Goal: Information Seeking & Learning: Learn about a topic

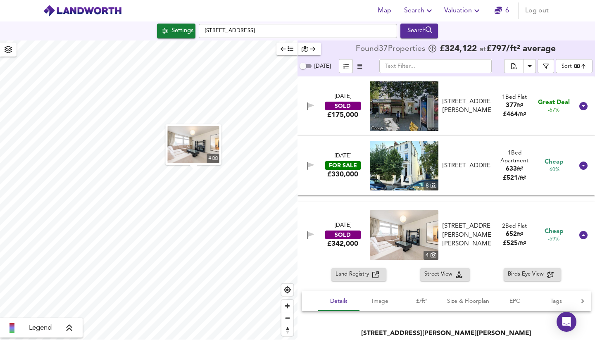
scroll to position [1028, 0]
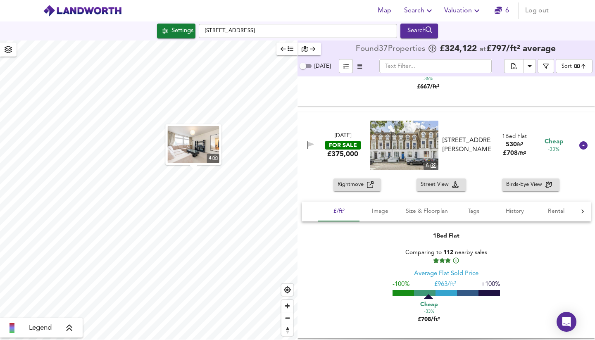
click at [426, 11] on icon "button" at bounding box center [429, 11] width 10 height 10
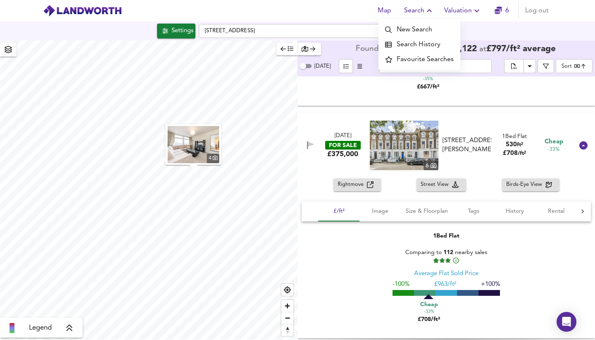
click at [416, 46] on li "Search History" at bounding box center [420, 44] width 82 height 15
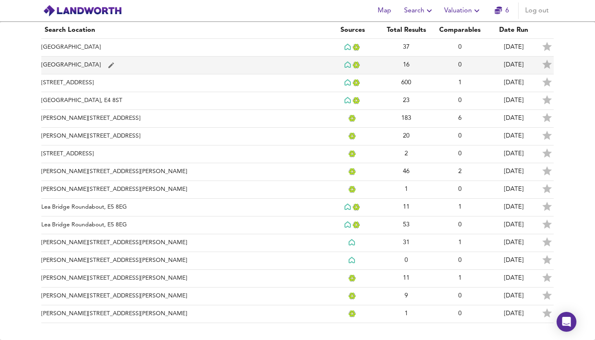
click at [110, 63] on td "[GEOGRAPHIC_DATA]" at bounding box center [183, 66] width 284 height 18
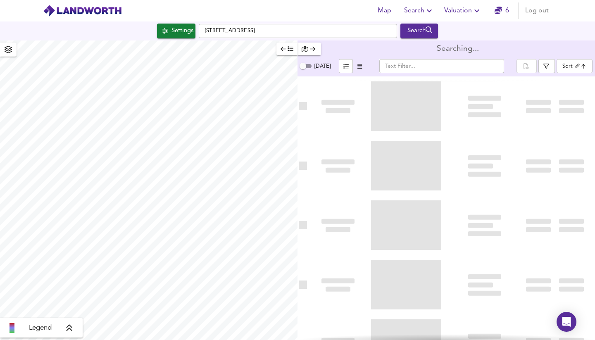
type input "biggest"
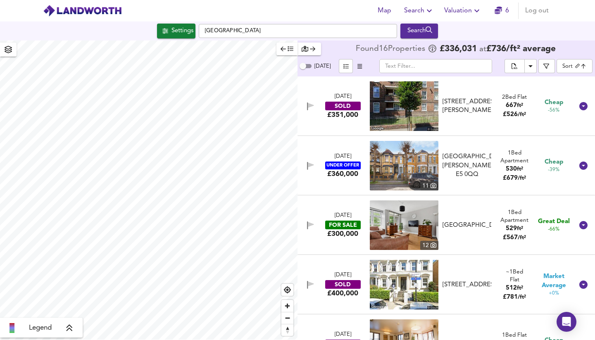
click at [305, 68] on input "[DATE]" at bounding box center [303, 66] width 30 height 10
checkbox input "true"
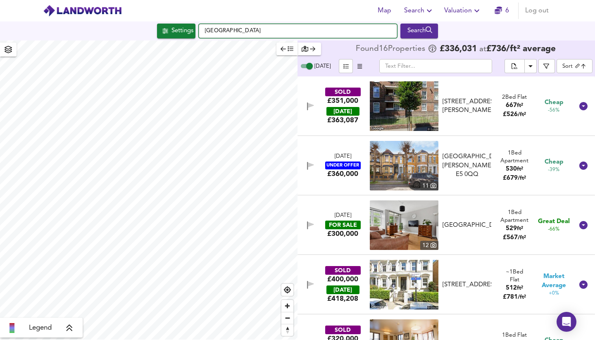
click at [260, 31] on input "[GEOGRAPHIC_DATA]" at bounding box center [298, 31] width 198 height 14
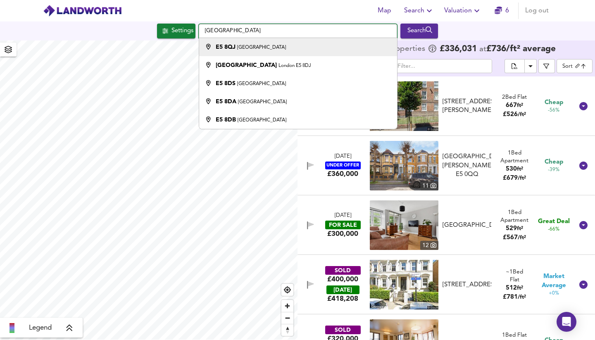
click at [275, 29] on input "[GEOGRAPHIC_DATA]" at bounding box center [298, 31] width 198 height 14
type input "[GEOGRAPHIC_DATA]"
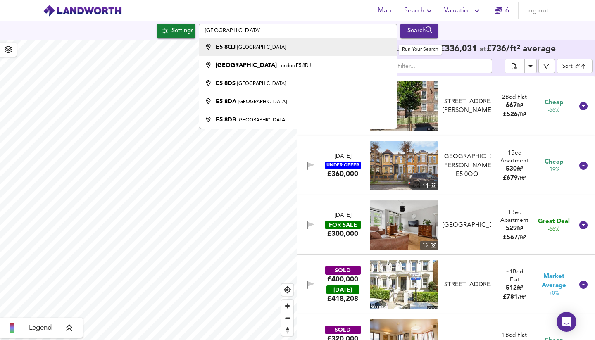
click at [412, 33] on div "Search" at bounding box center [419, 31] width 33 height 11
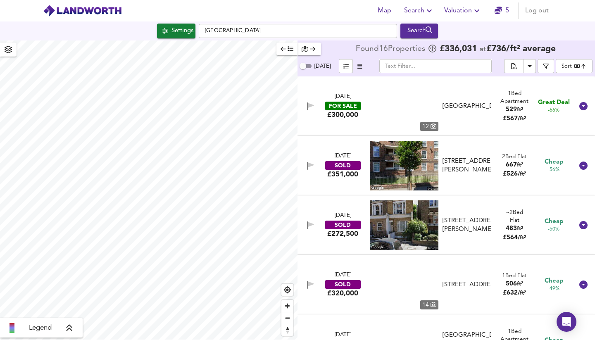
type input "bestdeal"
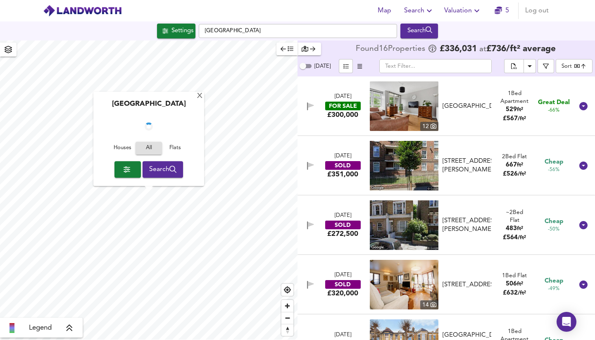
checkbox input "false"
checkbox input "true"
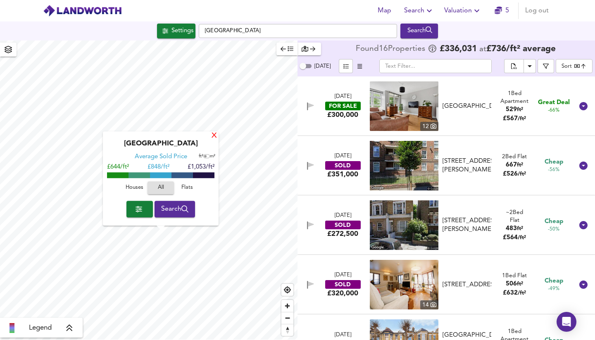
click at [214, 136] on div "X" at bounding box center [214, 136] width 7 height 8
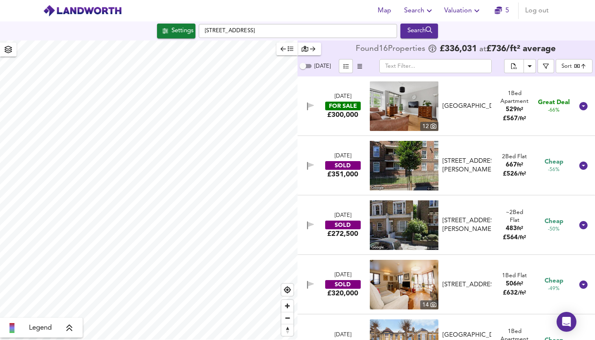
type input "1119"
click at [417, 31] on div "Search" at bounding box center [419, 31] width 33 height 11
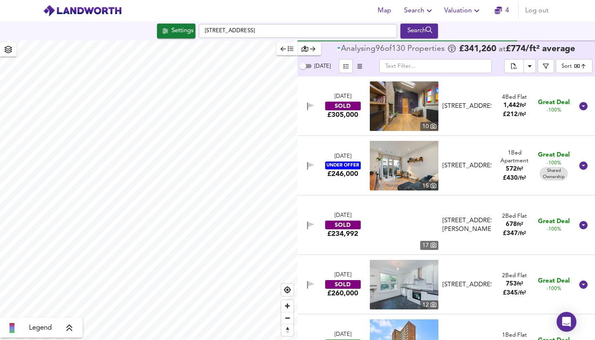
click at [582, 67] on body "Map Search Valuation 4 Log out Settings [GEOGRAPHIC_DATA], E5 8NN Search Legend…" at bounding box center [297, 170] width 595 height 340
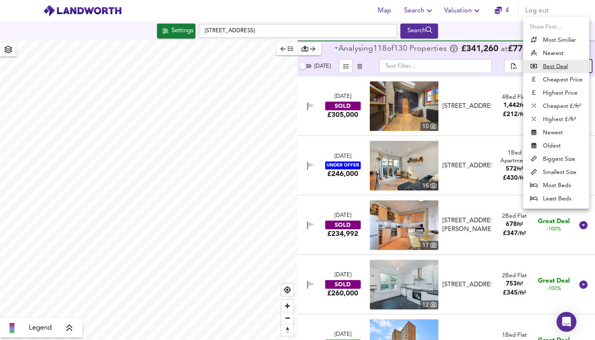
click at [550, 159] on li "Biggest Size" at bounding box center [556, 158] width 66 height 13
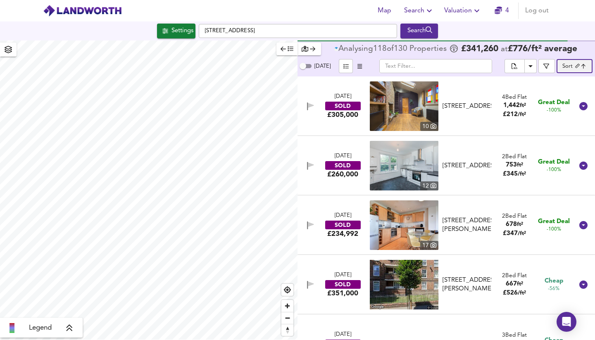
type input "biggest"
click at [533, 66] on icon "Download Results" at bounding box center [531, 66] width 4 height 2
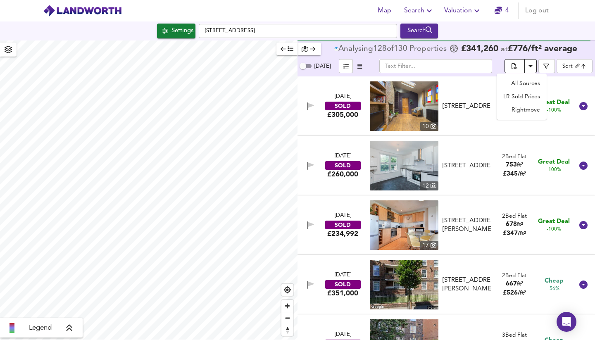
click at [533, 66] on icon "Download Results" at bounding box center [531, 66] width 4 height 2
click at [177, 35] on div "Settings" at bounding box center [183, 31] width 22 height 11
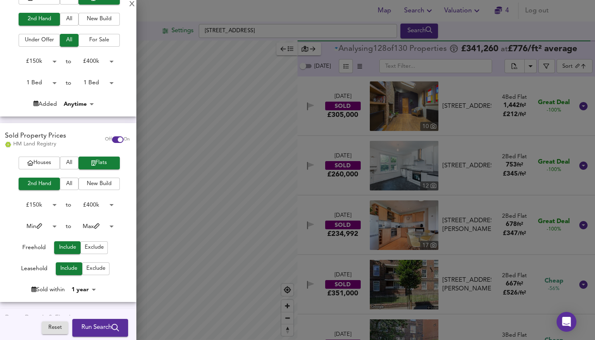
scroll to position [153, 0]
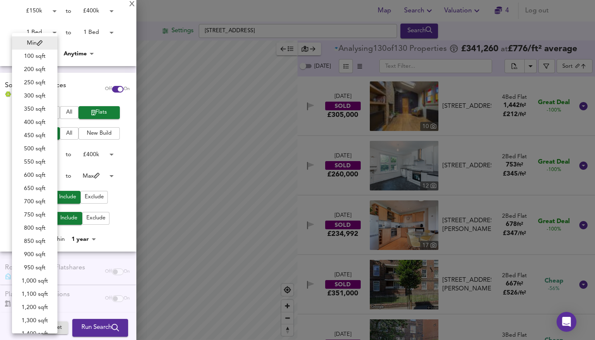
click at [52, 174] on body "Map Search Valuation 4 Log out Settings [GEOGRAPHIC_DATA], E5 8NN Search Legend…" at bounding box center [297, 170] width 595 height 340
click at [40, 109] on li "350 sqft" at bounding box center [34, 108] width 45 height 13
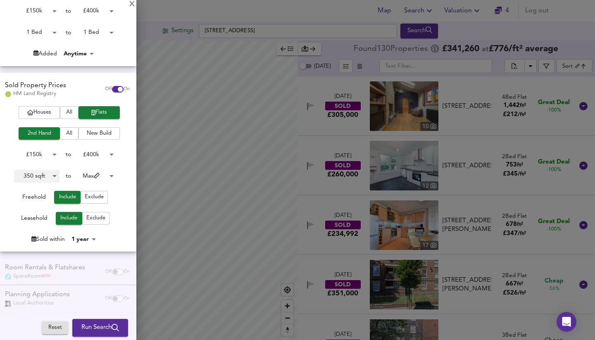
type input "350"
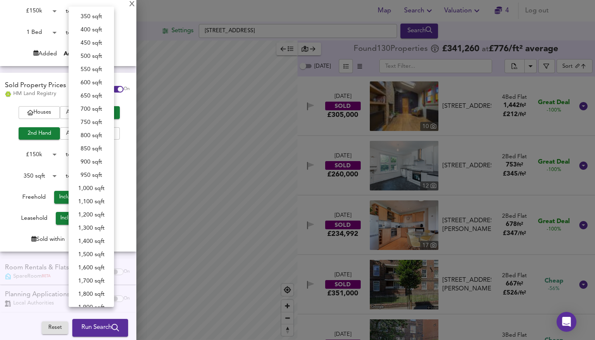
click at [106, 174] on body "Map Search Valuation 4 Log out Settings [GEOGRAPHIC_DATA], E5 8NN Search Legend…" at bounding box center [297, 170] width 595 height 340
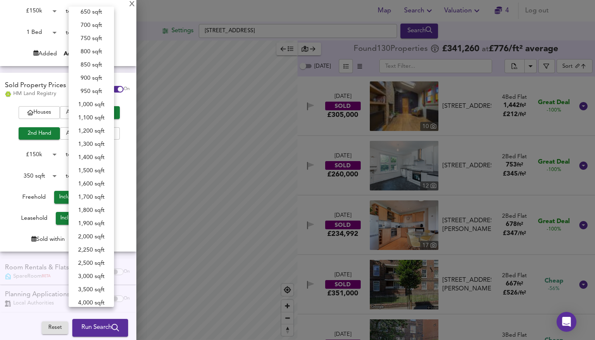
scroll to position [84, 0]
click at [97, 36] on li "750 sqft" at bounding box center [91, 37] width 45 height 13
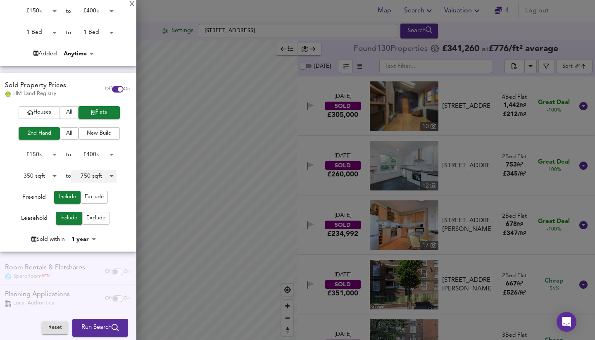
type input "750"
click at [82, 326] on span "Run Search" at bounding box center [100, 328] width 38 height 11
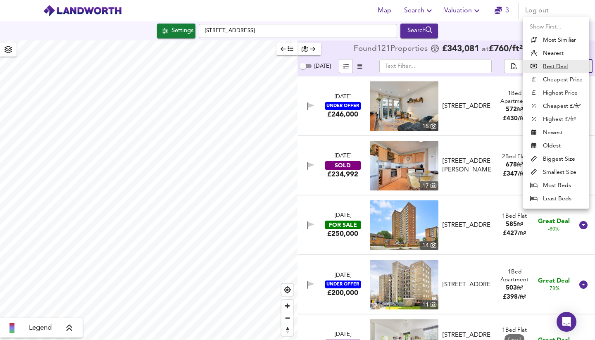
click at [581, 71] on body "Map Search Valuation 3 Log out Settings [GEOGRAPHIC_DATA], E5 8NN Search Legend…" at bounding box center [297, 170] width 595 height 340
click at [556, 159] on li "Biggest Size" at bounding box center [556, 158] width 66 height 13
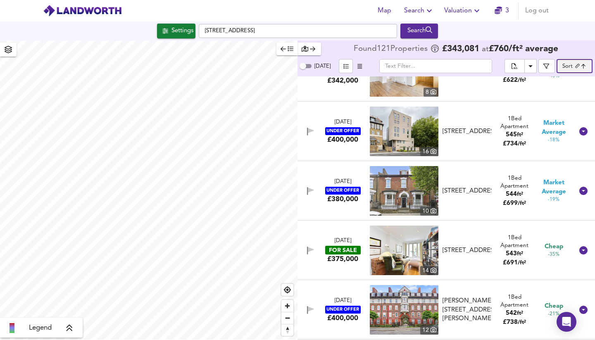
scroll to position [808, 0]
click at [347, 192] on div "UNDER OFFER" at bounding box center [343, 190] width 36 height 8
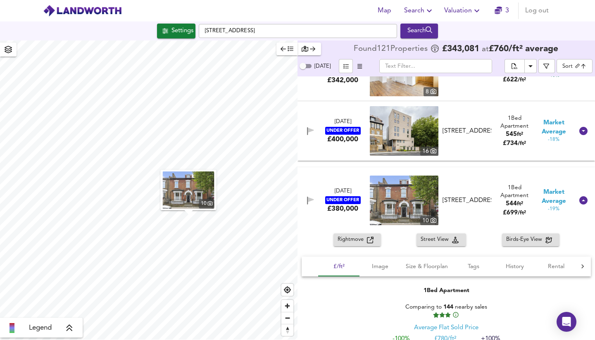
click at [364, 241] on span "Rightmove" at bounding box center [352, 240] width 29 height 10
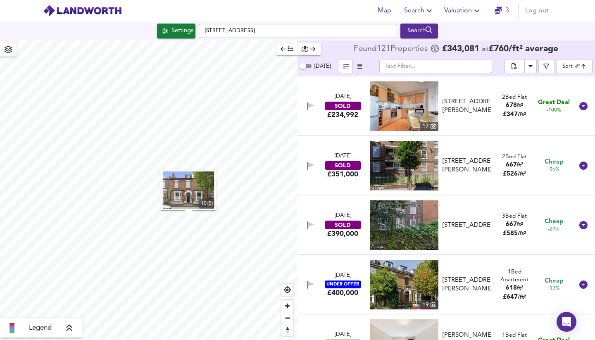
scroll to position [0, 0]
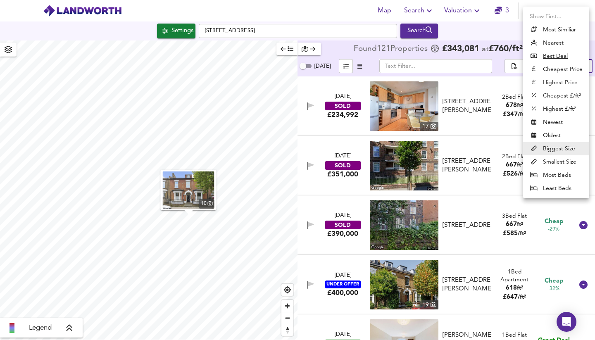
click at [569, 66] on body "Map Search Valuation 3 Log out Settings [GEOGRAPHIC_DATA], E5 8NN Search 10 Leg…" at bounding box center [297, 170] width 595 height 340
click at [553, 69] on li "Cheapest Price" at bounding box center [556, 69] width 66 height 13
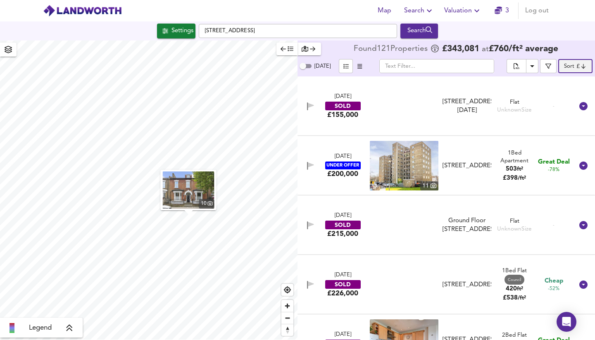
type input "cheapest"
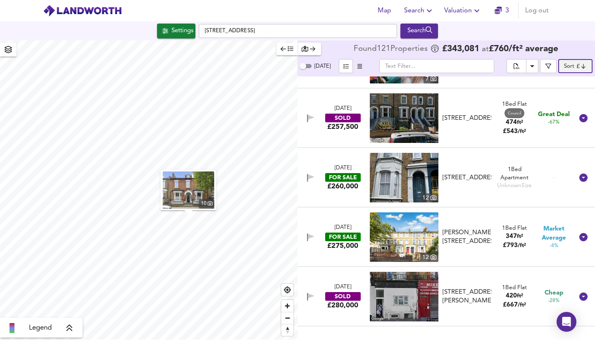
scroll to position [882, 0]
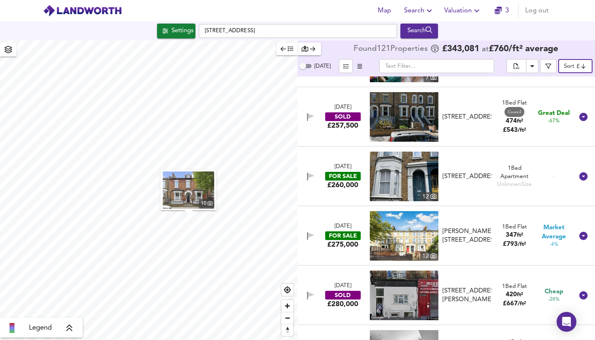
click at [343, 179] on div "FOR SALE" at bounding box center [343, 176] width 36 height 9
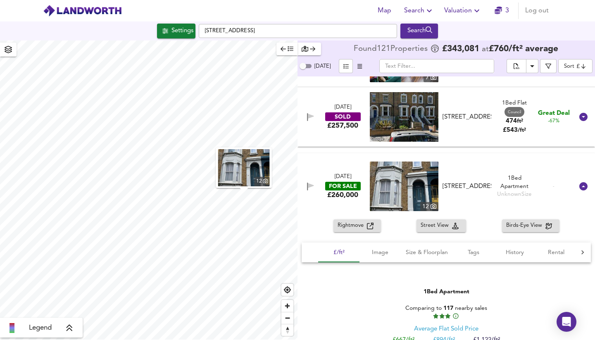
click at [361, 225] on span "Rightmove" at bounding box center [352, 226] width 29 height 10
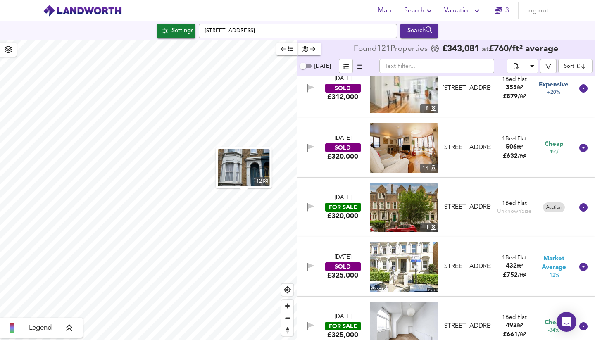
scroll to position [1989, 0]
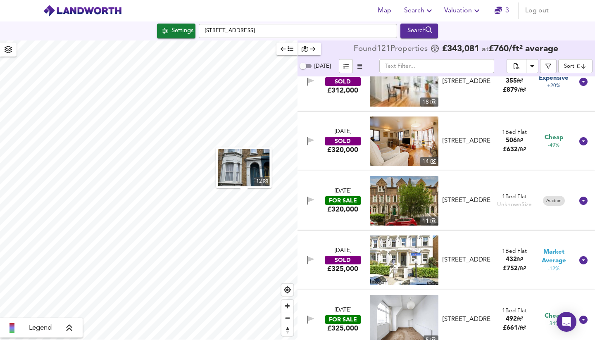
click at [350, 198] on div "FOR SALE" at bounding box center [343, 200] width 36 height 9
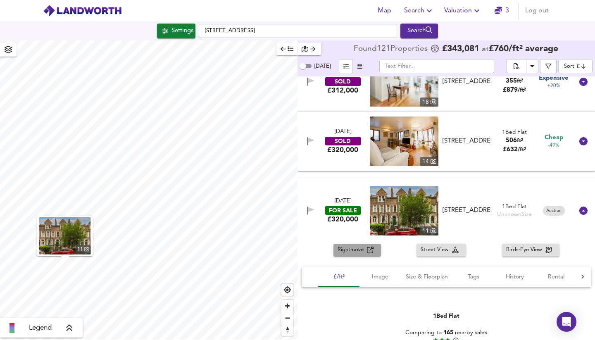
click at [363, 253] on span "Rightmove" at bounding box center [352, 250] width 29 height 10
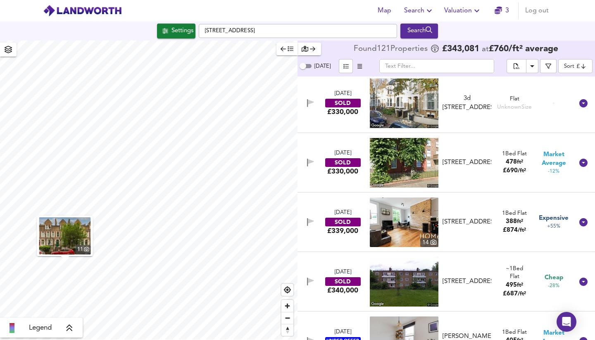
scroll to position [2501, 0]
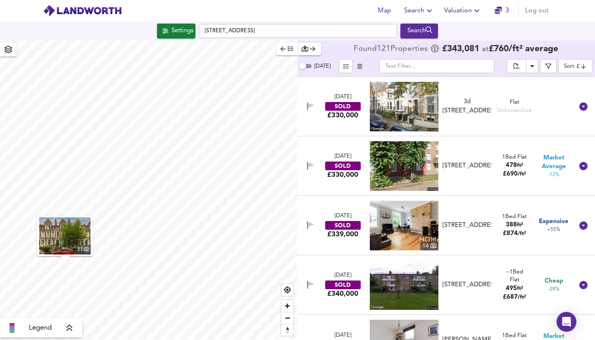
click at [404, 69] on input "text" at bounding box center [436, 66] width 115 height 14
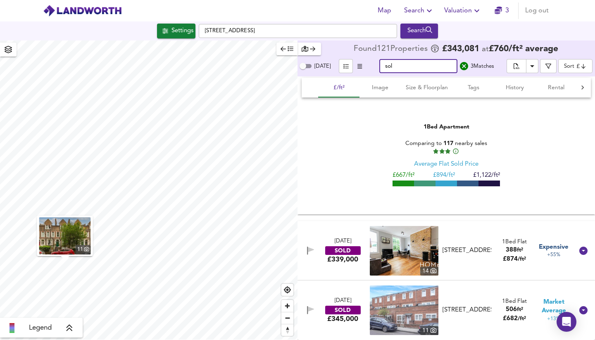
scroll to position [0, 0]
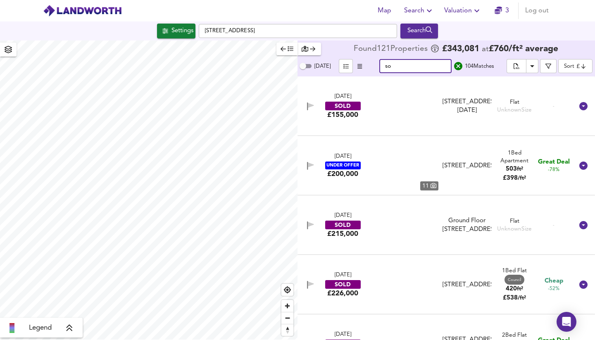
type input "s"
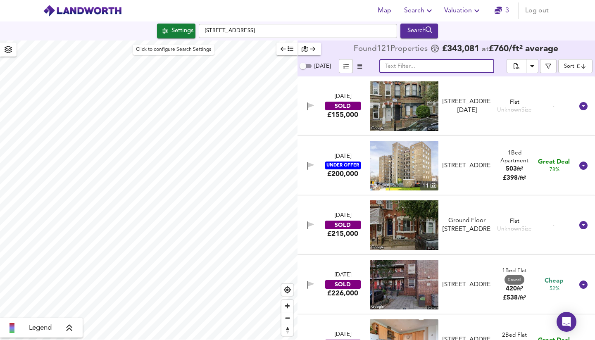
click at [172, 33] on div "Settings" at bounding box center [183, 31] width 22 height 11
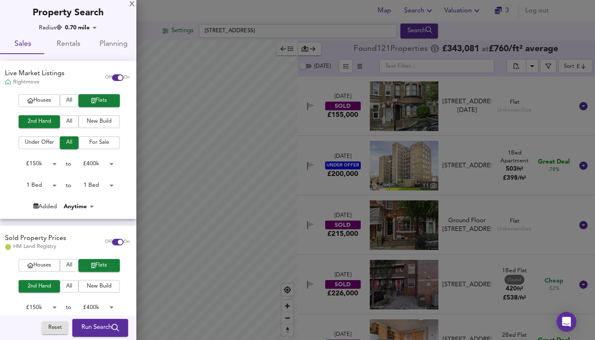
click at [113, 241] on input "checkbox" at bounding box center [120, 242] width 20 height 7
checkbox input "false"
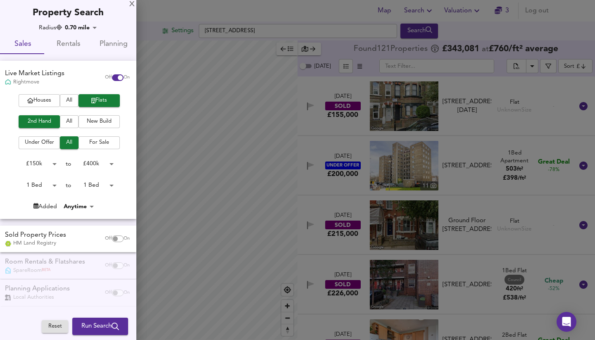
click at [200, 274] on div at bounding box center [297, 170] width 595 height 340
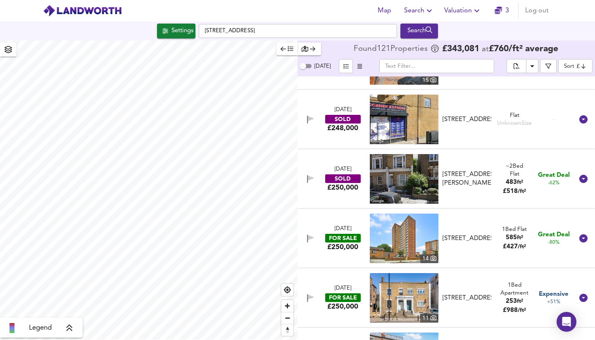
scroll to position [610, 0]
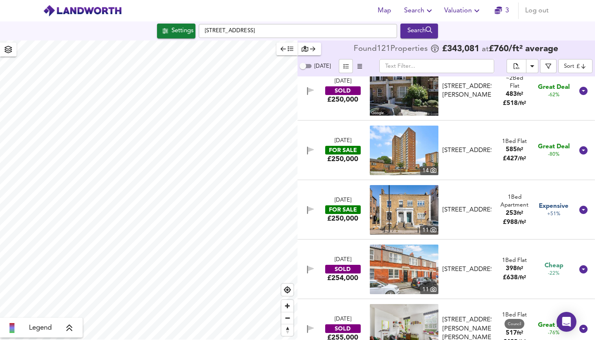
click at [358, 67] on icon "button" at bounding box center [359, 66] width 5 height 5
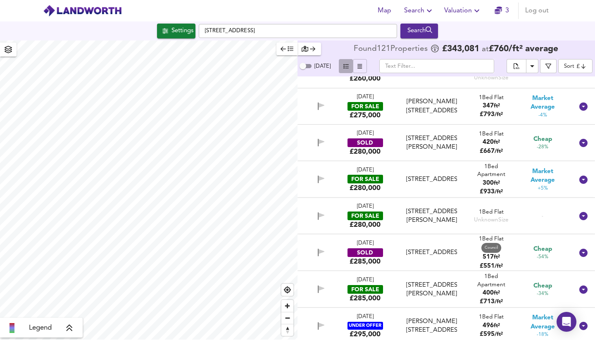
click at [341, 66] on span "button" at bounding box center [346, 67] width 10 height 10
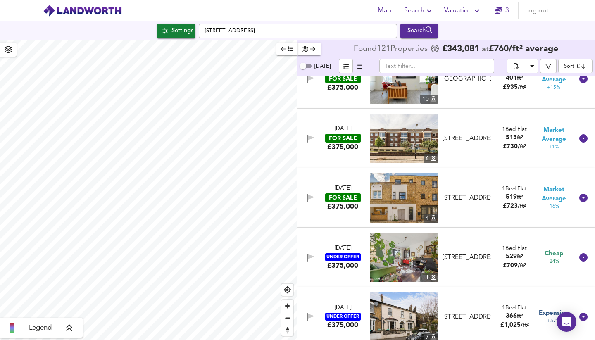
scroll to position [4431, 0]
click at [345, 198] on div "FOR SALE" at bounding box center [343, 197] width 36 height 9
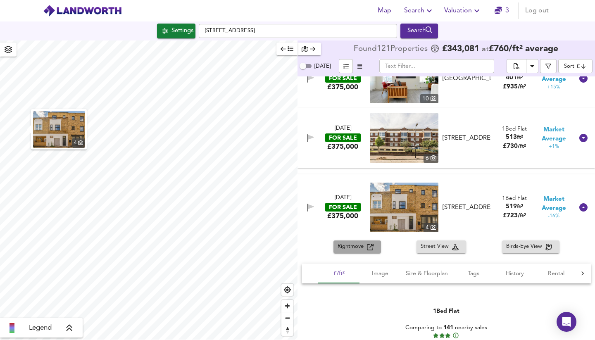
click at [361, 248] on span "Rightmove" at bounding box center [352, 247] width 29 height 10
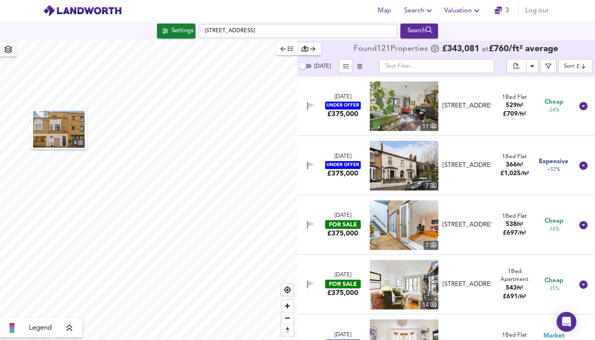
scroll to position [4827, 0]
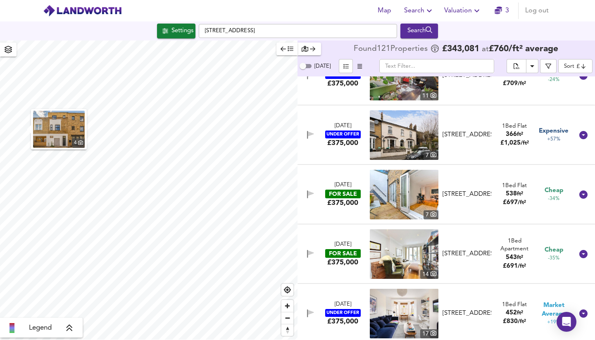
click at [347, 192] on div "FOR SALE" at bounding box center [343, 194] width 36 height 9
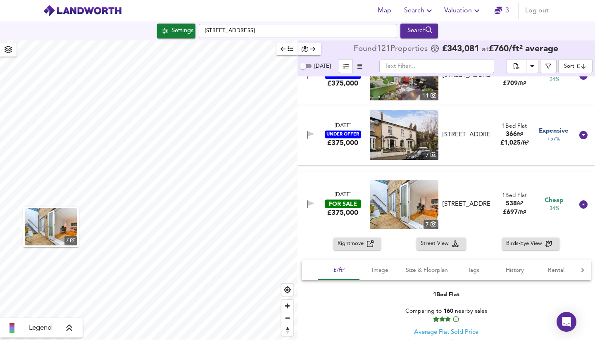
click at [367, 245] on icon "button" at bounding box center [370, 244] width 7 height 7
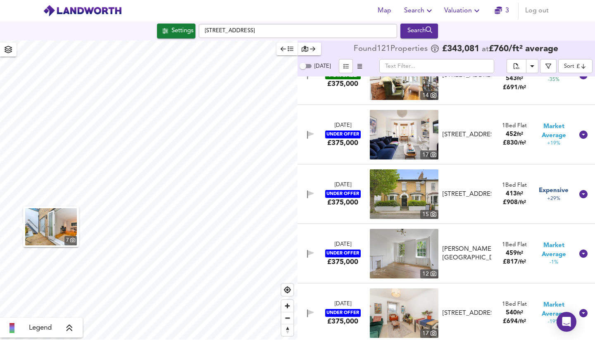
scroll to position [5186, 0]
click at [461, 190] on div "[STREET_ADDRESS]" at bounding box center [467, 194] width 49 height 9
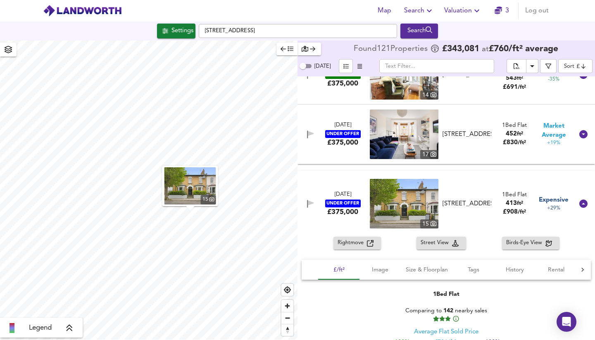
click at [348, 243] on span "Rightmove" at bounding box center [352, 243] width 29 height 10
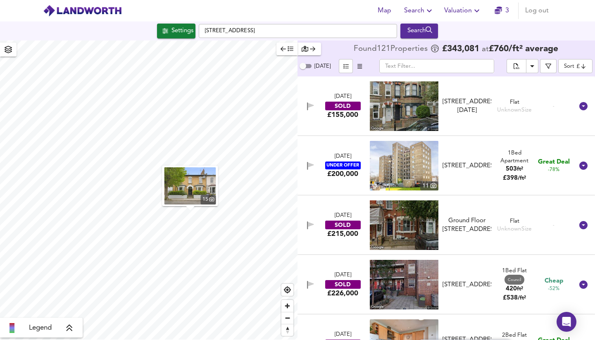
scroll to position [0, 0]
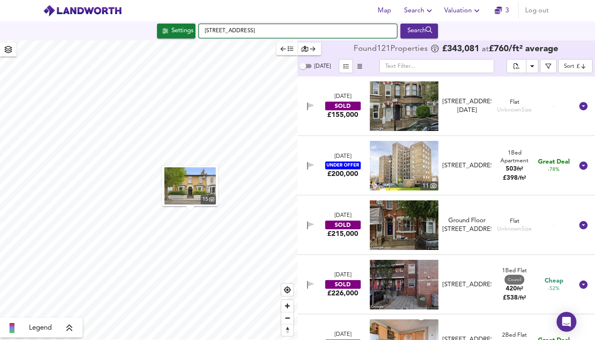
click at [246, 30] on input "[STREET_ADDRESS]" at bounding box center [298, 31] width 198 height 14
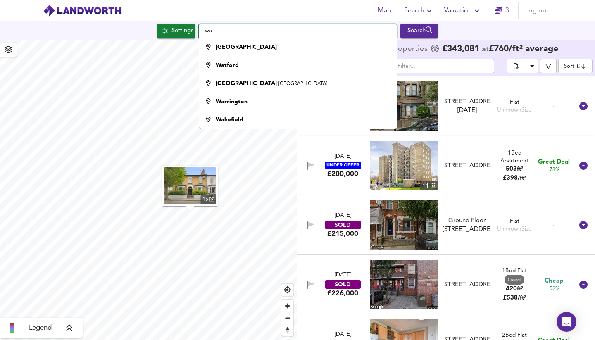
type input "wa"
click at [414, 12] on span "Search" at bounding box center [419, 11] width 30 height 12
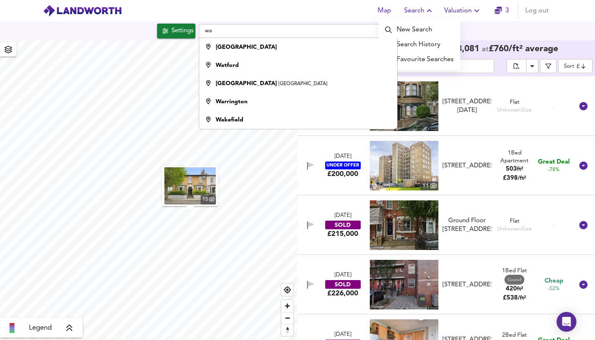
click at [407, 44] on li "Search History" at bounding box center [420, 44] width 82 height 15
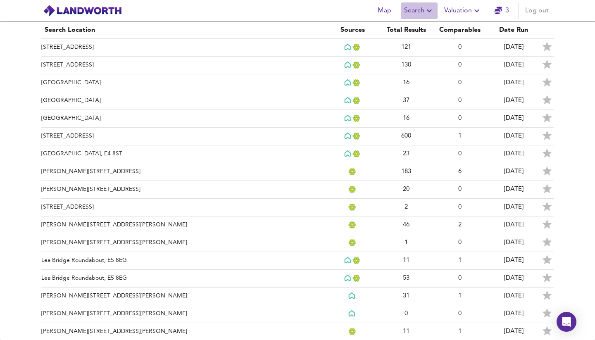
click at [419, 12] on span "Search" at bounding box center [419, 11] width 30 height 12
click at [410, 29] on li "New Search" at bounding box center [420, 29] width 82 height 15
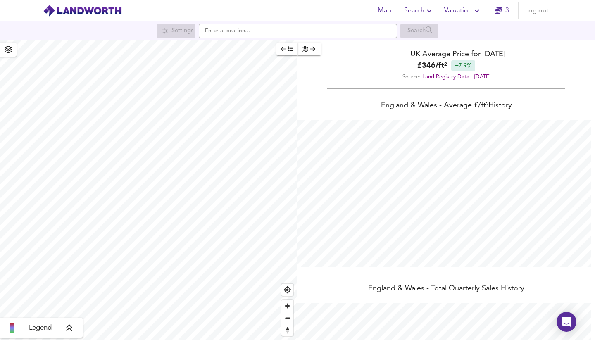
scroll to position [340, 595]
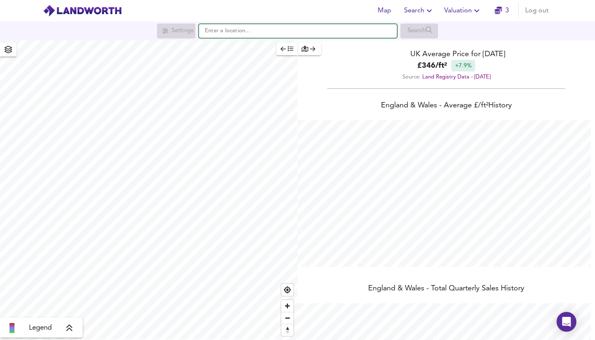
click at [283, 31] on input "text" at bounding box center [298, 31] width 198 height 14
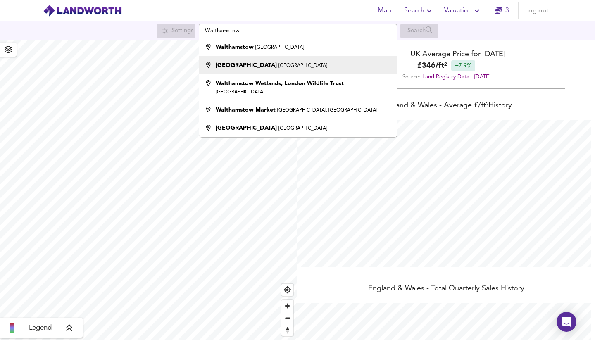
drag, startPoint x: 283, startPoint y: 31, endPoint x: 286, endPoint y: 67, distance: 36.1
click at [277, 67] on strong "Walthamstow Central Station" at bounding box center [246, 65] width 61 height 6
type input "Walthamstow Central Station, Selborne Road, London"
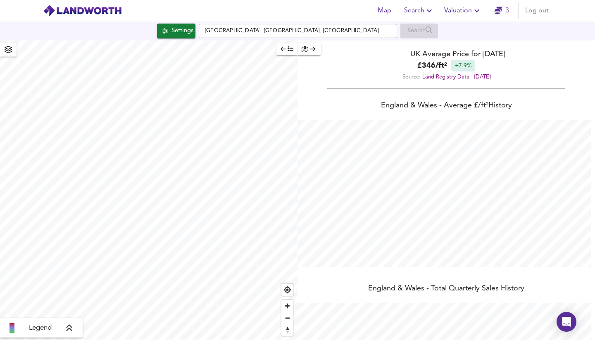
checkbox input "false"
checkbox input "true"
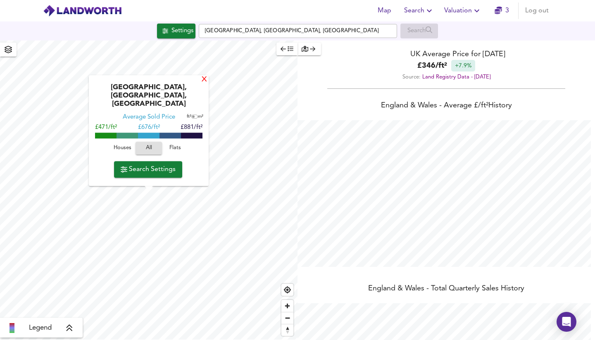
click at [205, 84] on div "X" at bounding box center [204, 80] width 7 height 8
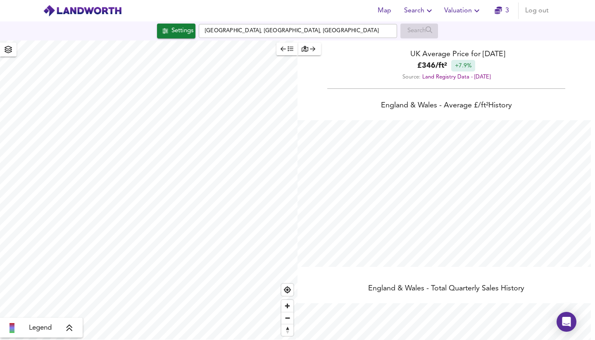
type input "985"
click at [303, 179] on div "Legend UK Average Price for September 2025 £ 346 / ft² +7.9% Source: Land Regis…" at bounding box center [297, 190] width 595 height 300
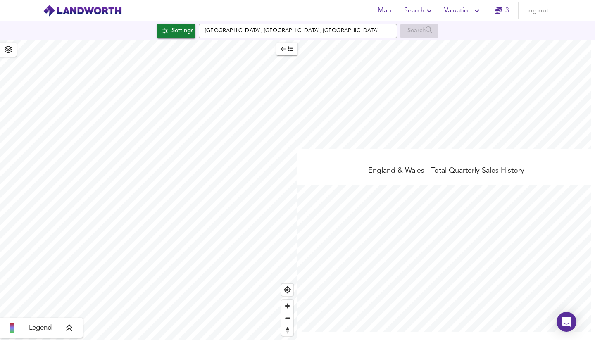
scroll to position [0, 0]
click at [180, 36] on div "Settings" at bounding box center [183, 31] width 22 height 11
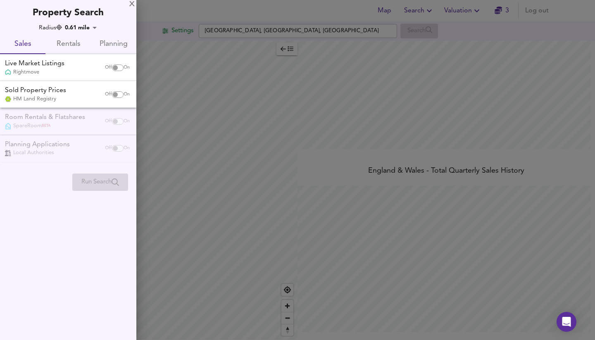
scroll to position [117, 0]
click at [113, 67] on input "checkbox" at bounding box center [115, 67] width 20 height 7
checkbox input "true"
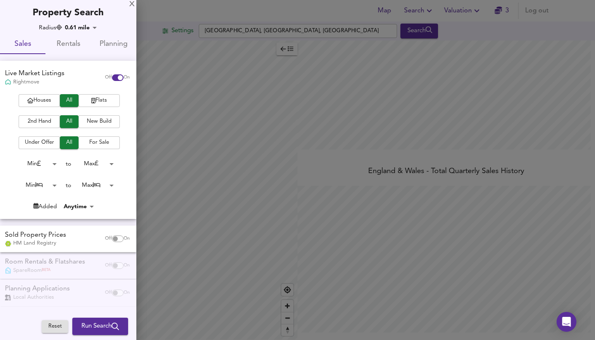
click at [98, 100] on span "Flats" at bounding box center [99, 101] width 33 height 10
click at [43, 122] on span "2nd Hand" at bounding box center [39, 122] width 33 height 10
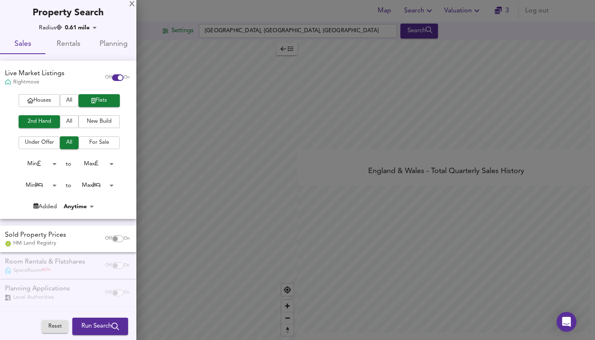
click at [99, 142] on span "For Sale" at bounding box center [99, 143] width 33 height 10
click at [52, 162] on body "Map Search Valuation 3 Log out Settings Walthamstow Central Station, Selborne R…" at bounding box center [297, 170] width 595 height 340
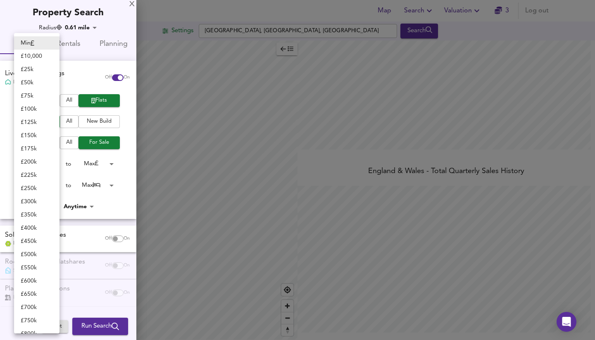
click at [41, 137] on li "£ 150k" at bounding box center [36, 135] width 45 height 13
type input "150000"
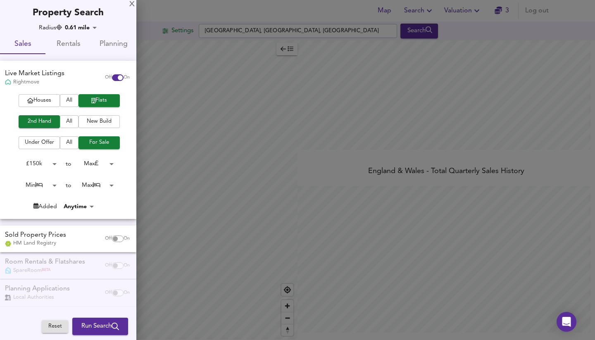
click at [96, 161] on body "Map Search Valuation 3 Log out Settings Walthamstow Central Station, Selborne R…" at bounding box center [297, 170] width 595 height 340
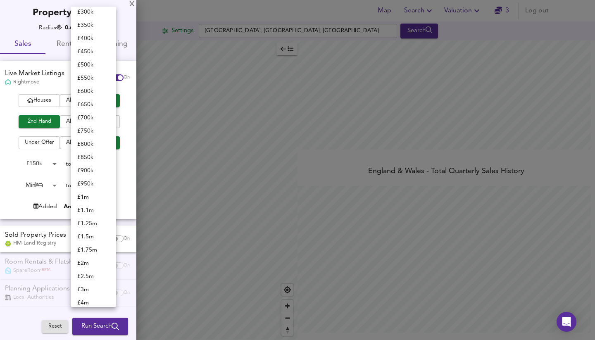
scroll to position [70, 0]
click at [88, 42] on li "£ 400k" at bounding box center [93, 39] width 45 height 13
type input "400000"
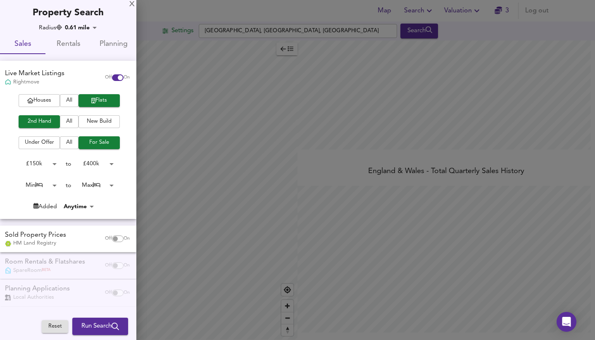
click at [50, 184] on body "Map Search Valuation 3 Log out Settings Walthamstow Central Station, Selborne R…" at bounding box center [297, 170] width 595 height 340
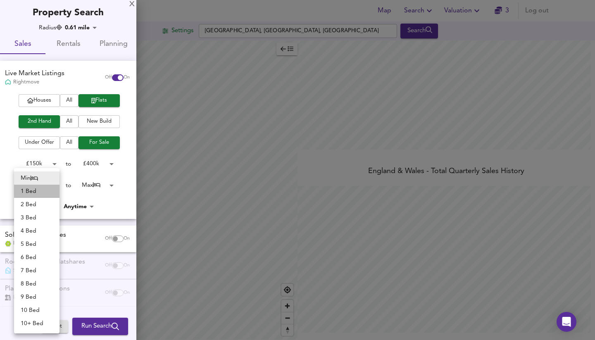
click at [48, 191] on li "1 Bed" at bounding box center [36, 191] width 45 height 13
type input "1"
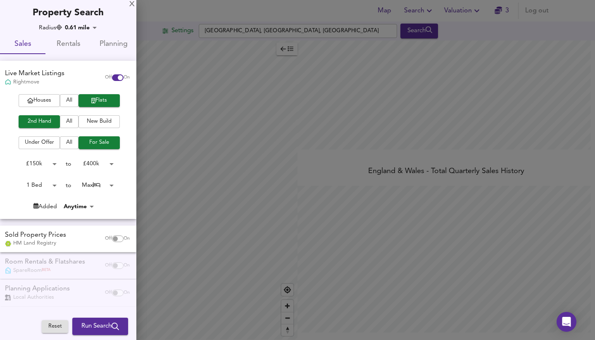
click at [95, 183] on body "Map Search Valuation 3 Log out Settings Walthamstow Central Station, Selborne R…" at bounding box center [297, 170] width 595 height 340
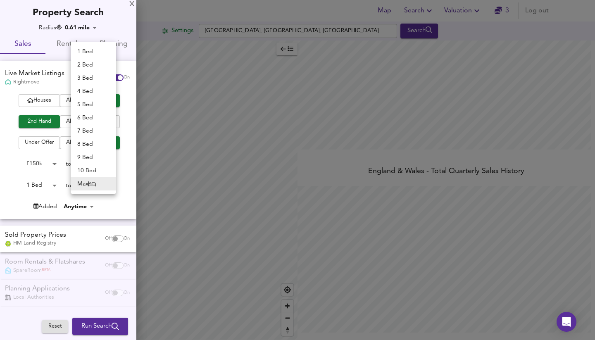
click at [86, 54] on li "1 Bed" at bounding box center [93, 51] width 45 height 13
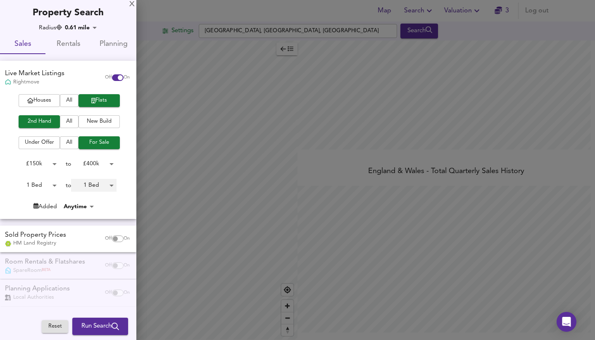
type input "1"
click at [112, 238] on input "checkbox" at bounding box center [115, 239] width 20 height 7
checkbox input "true"
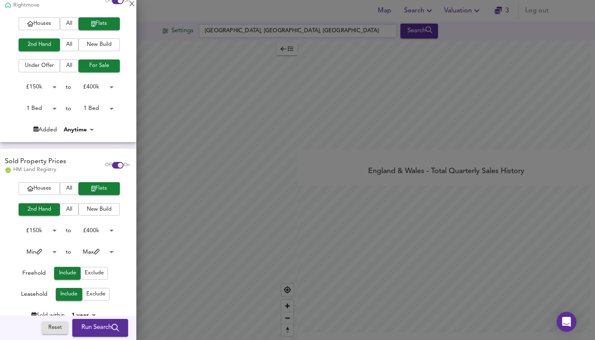
scroll to position [79, 0]
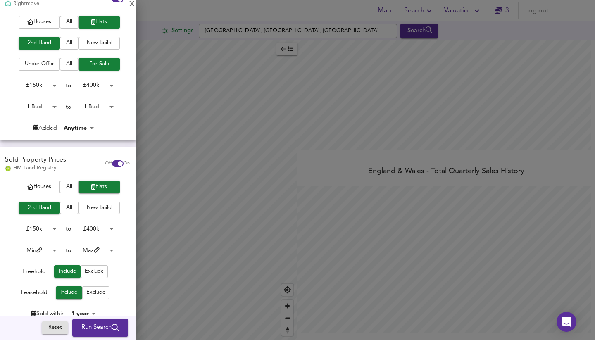
click at [50, 248] on body "Map Search Valuation 3 Log out Settings Walthamstow Central Station, Selborne R…" at bounding box center [297, 170] width 595 height 340
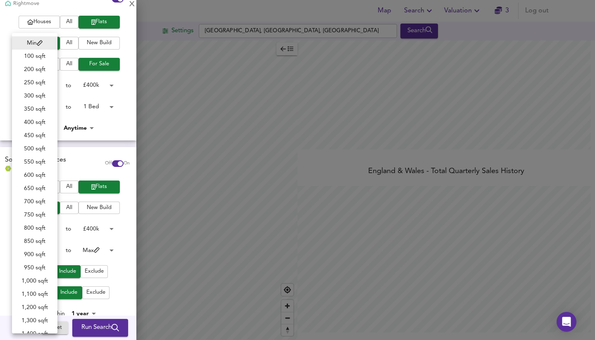
click at [36, 106] on li "350 sqft" at bounding box center [34, 108] width 45 height 13
type input "350"
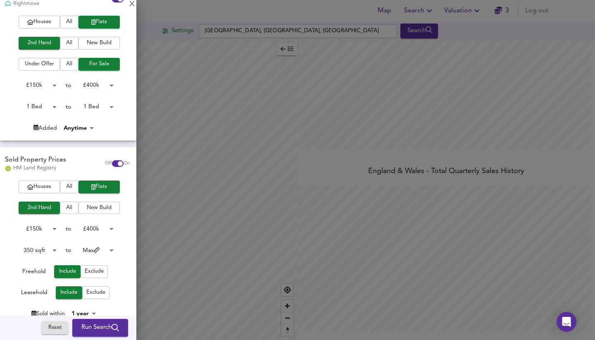
click at [93, 249] on body "Map Search Valuation 3 Log out Settings Walthamstow Central Station, Selborne R…" at bounding box center [297, 170] width 595 height 340
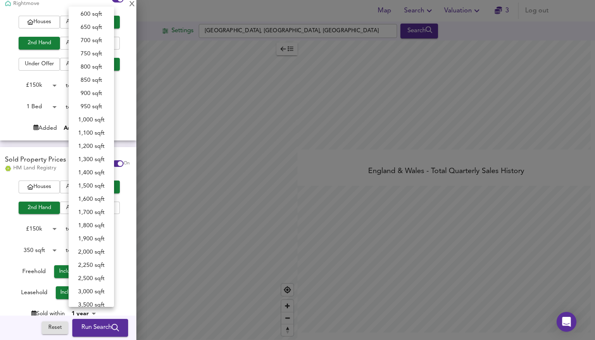
scroll to position [67, 0]
click at [95, 55] on li "750 sqft" at bounding box center [91, 55] width 45 height 13
type input "750"
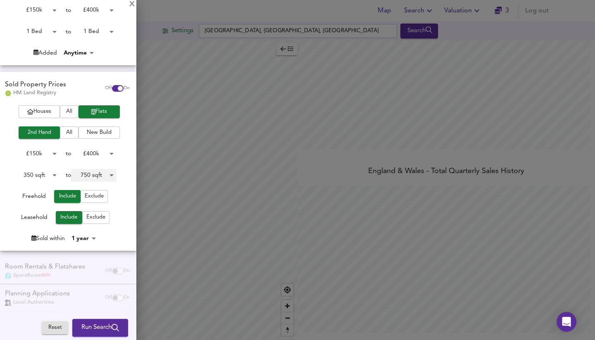
scroll to position [153, 0]
click at [97, 326] on span "Run Search" at bounding box center [100, 328] width 38 height 11
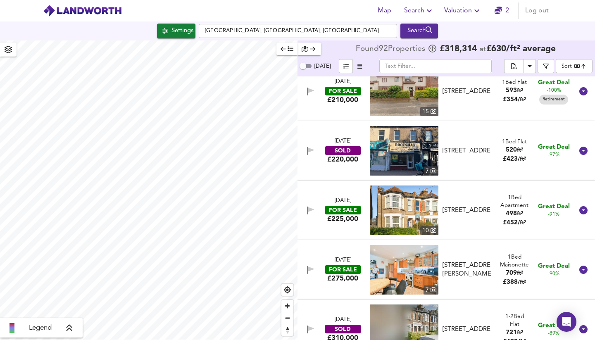
scroll to position [81, 0]
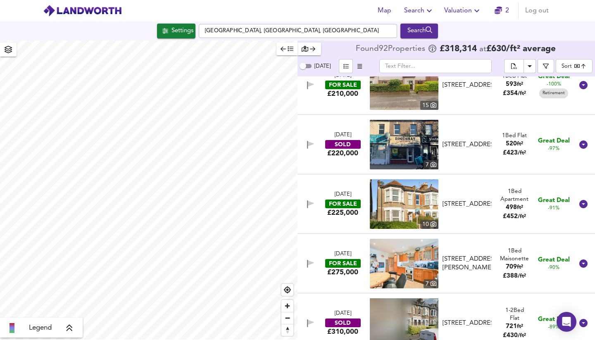
click at [346, 199] on div "[DATE]" at bounding box center [343, 195] width 17 height 8
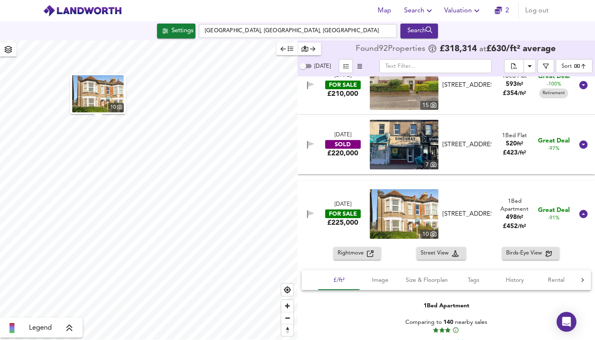
click at [357, 253] on span "Rightmove" at bounding box center [352, 254] width 29 height 10
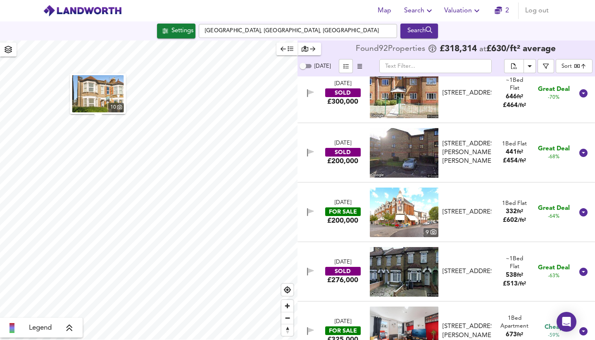
scroll to position [618, 0]
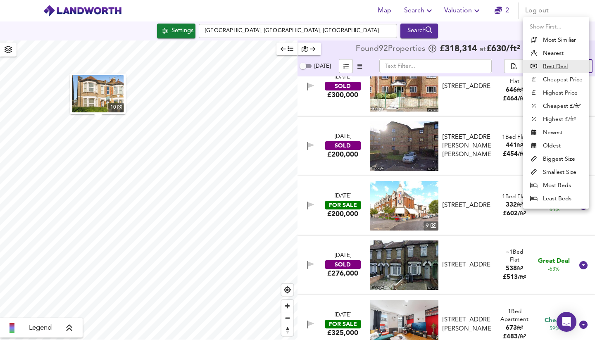
click at [579, 67] on body "Map Search Valuation 2 Log out Settings Walthamstow Central Station, Selborne R…" at bounding box center [297, 170] width 595 height 340
click at [558, 158] on li "Biggest Size" at bounding box center [556, 158] width 66 height 13
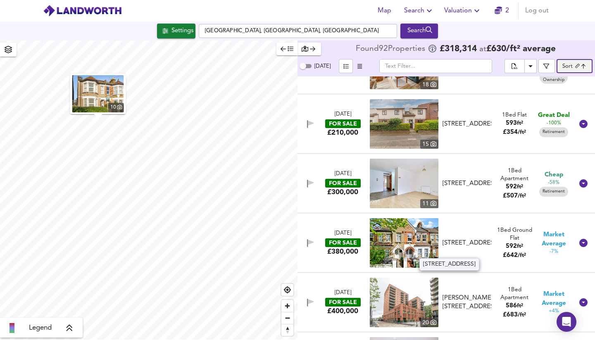
scroll to position [914, 0]
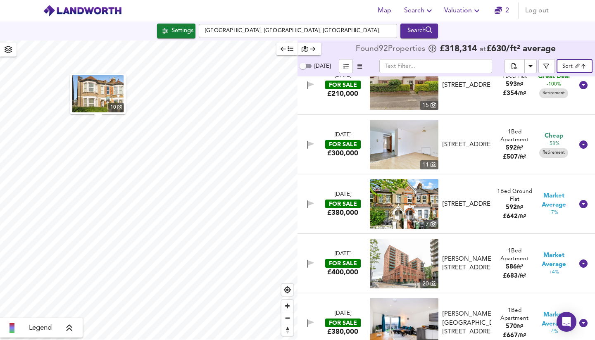
click at [349, 201] on div "FOR SALE" at bounding box center [343, 204] width 36 height 9
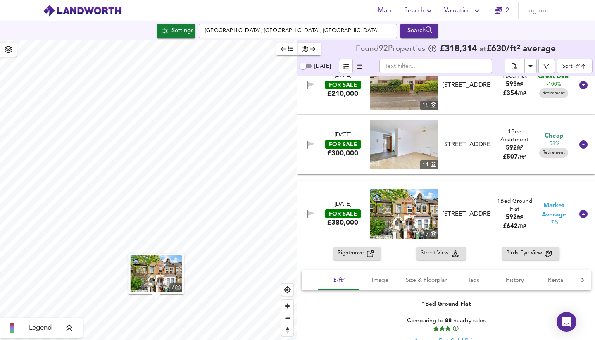
click at [355, 255] on span "Rightmove" at bounding box center [352, 254] width 29 height 10
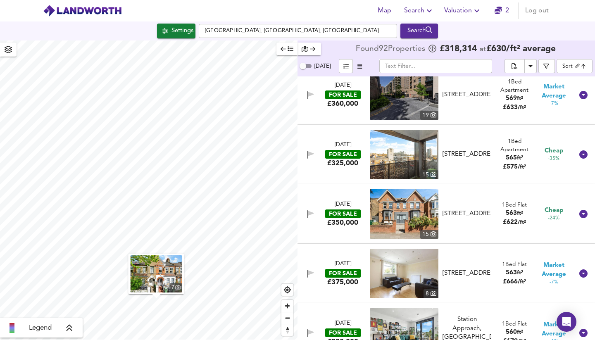
scroll to position [1395, 0]
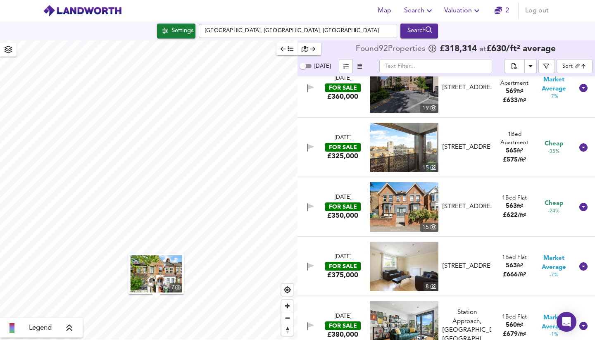
click at [342, 206] on div "FOR SALE" at bounding box center [343, 206] width 36 height 9
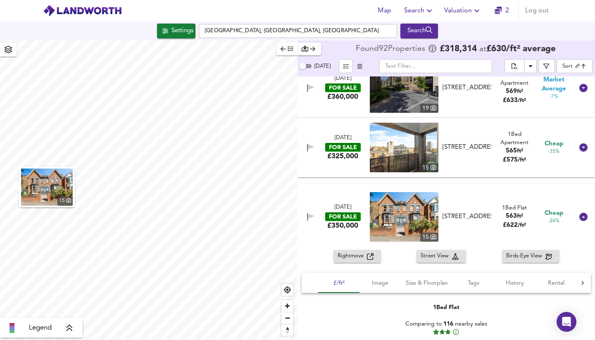
click at [350, 256] on span "Rightmove" at bounding box center [352, 257] width 29 height 10
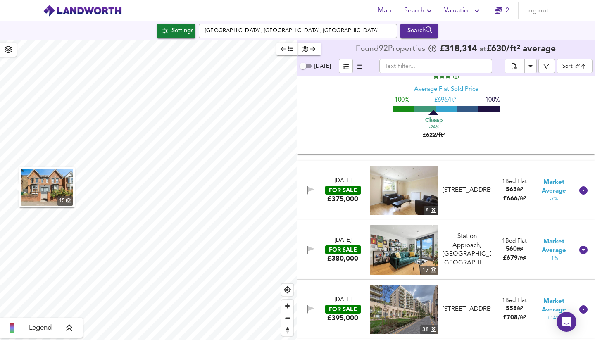
scroll to position [1653, 0]
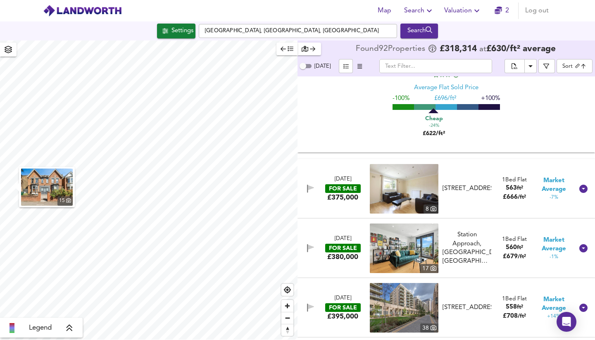
click at [341, 187] on div "FOR SALE" at bounding box center [343, 188] width 36 height 9
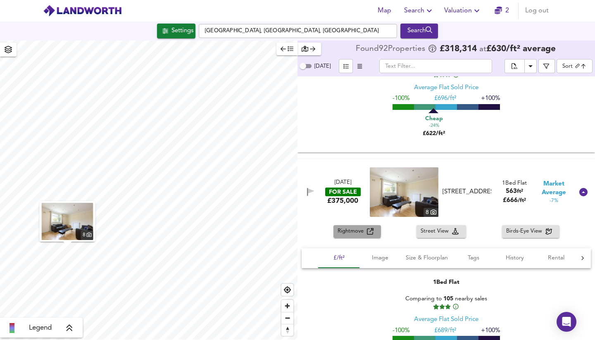
click at [348, 229] on span "Rightmove" at bounding box center [352, 232] width 29 height 10
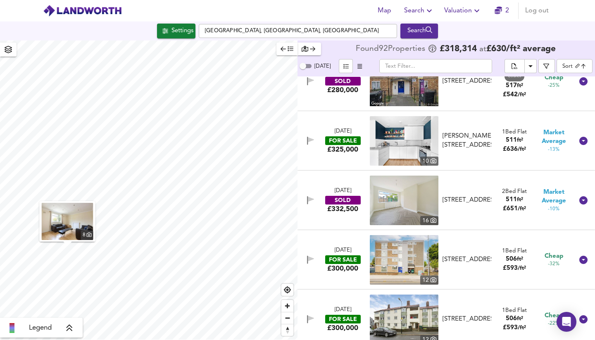
scroll to position [2800, 0]
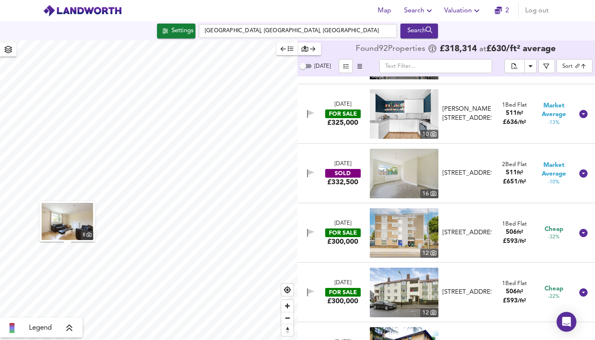
click at [343, 229] on div "FOR SALE" at bounding box center [343, 233] width 36 height 9
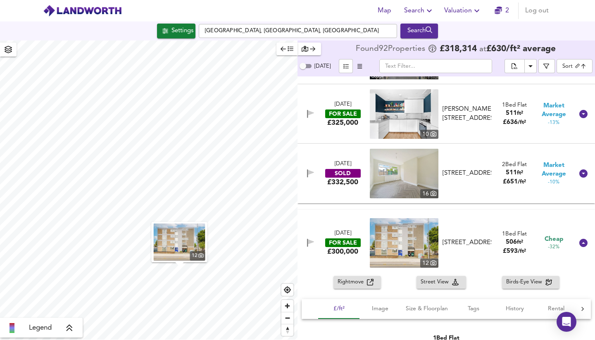
click at [360, 279] on span "Rightmove" at bounding box center [352, 283] width 29 height 10
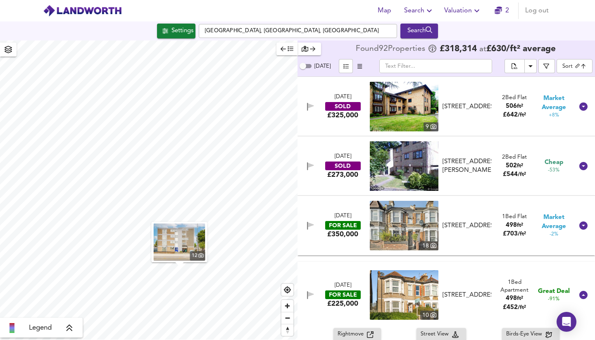
scroll to position [3235, 0]
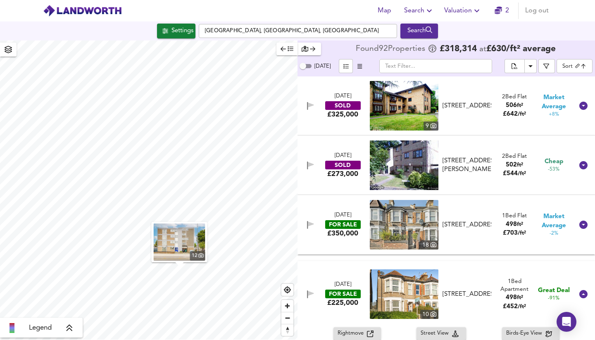
click at [340, 220] on div "FOR SALE" at bounding box center [343, 224] width 36 height 9
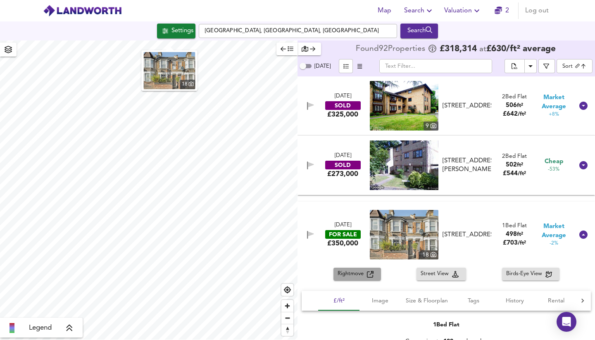
click at [351, 275] on span "Rightmove" at bounding box center [352, 274] width 29 height 10
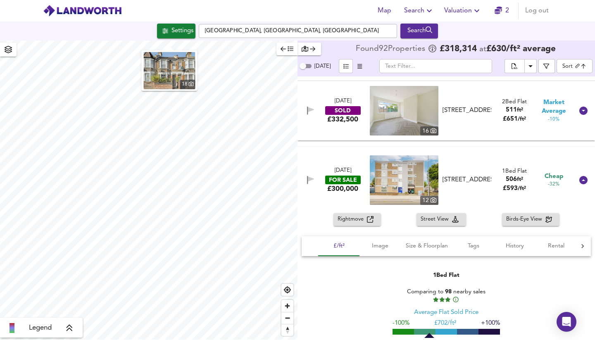
scroll to position [2878, 0]
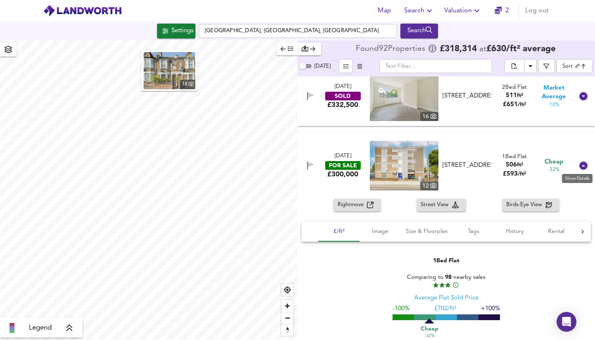
click at [579, 163] on icon at bounding box center [584, 166] width 10 height 10
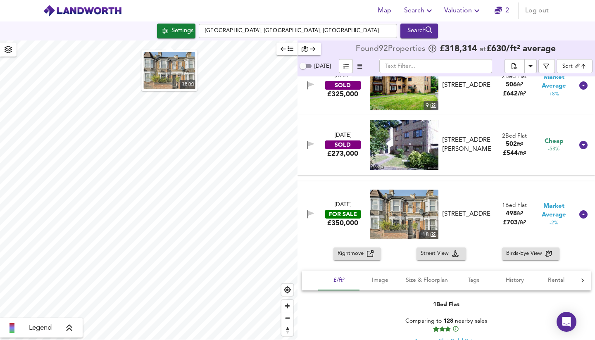
scroll to position [3067, 0]
click at [508, 222] on span "£ 703 / ft²" at bounding box center [514, 222] width 23 height 6
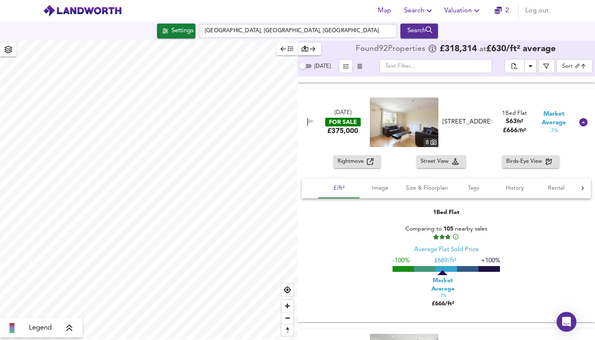
scroll to position [1720, 0]
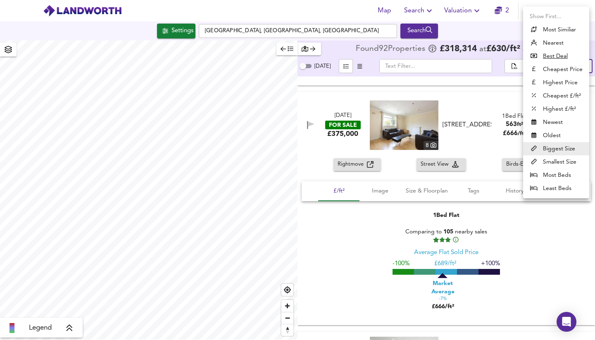
click at [571, 69] on body "Map Search Valuation 2 Log out Settings Walthamstow Central Station, Selborne R…" at bounding box center [297, 170] width 595 height 340
click at [559, 94] on li "Cheapest £/ft²" at bounding box center [556, 95] width 66 height 13
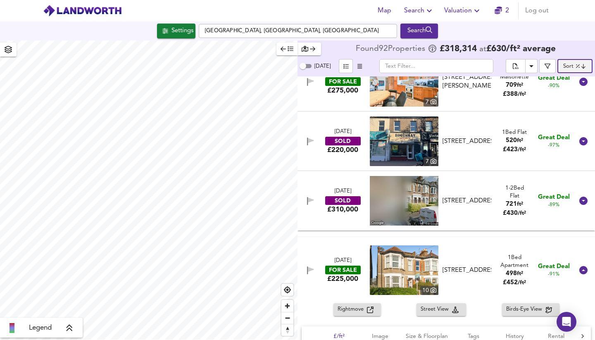
scroll to position [106, 0]
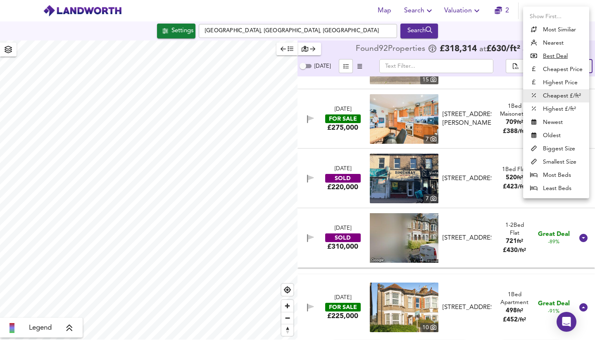
click at [573, 66] on body "Map Search Valuation 2 Log out Settings Walthamstow Central Station, Selborne R…" at bounding box center [297, 170] width 595 height 340
click at [562, 111] on li "Highest £/ft²" at bounding box center [556, 108] width 66 height 13
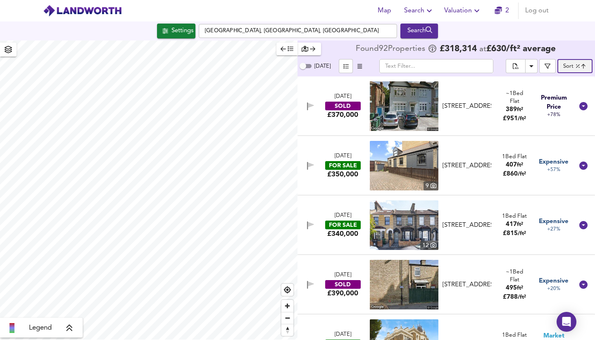
scroll to position [0, 0]
click at [348, 108] on div "SOLD" at bounding box center [343, 106] width 36 height 9
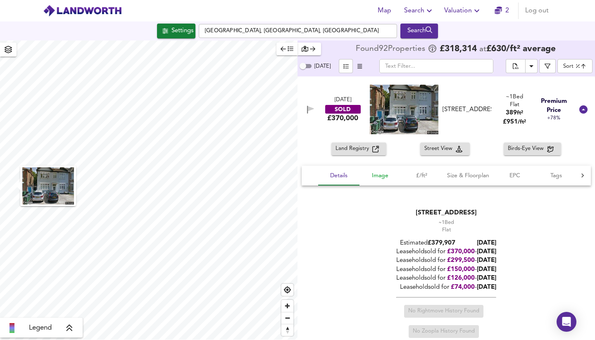
click at [376, 177] on span "Image" at bounding box center [379, 176] width 31 height 10
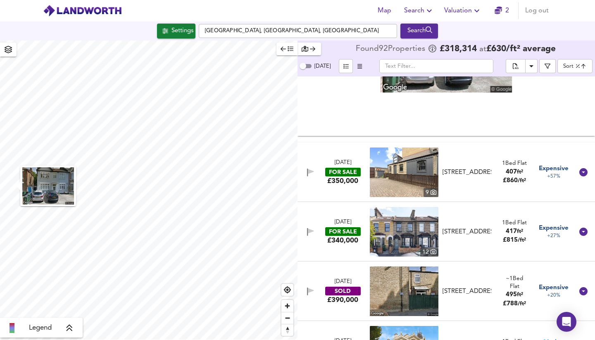
scroll to position [231, 0]
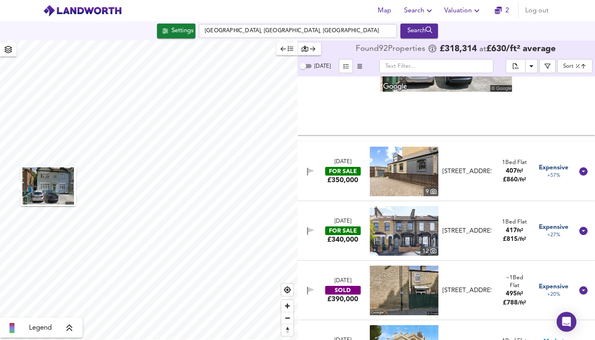
click at [348, 170] on div "FOR SALE" at bounding box center [343, 171] width 36 height 9
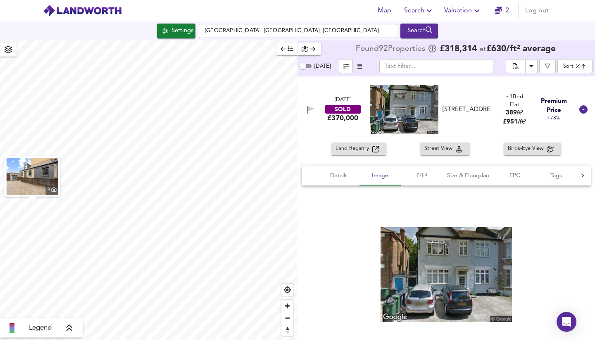
scroll to position [0, 0]
click at [469, 176] on span "Size & Floorplan" at bounding box center [468, 176] width 42 height 10
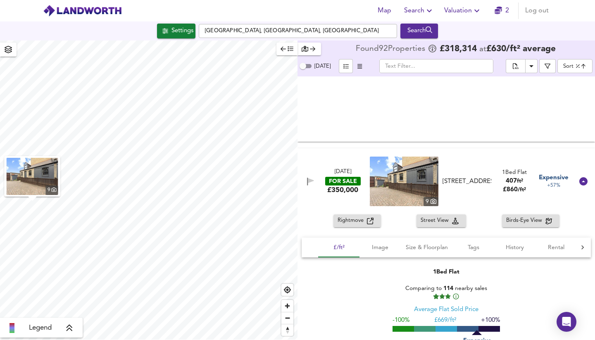
scroll to position [231, 0]
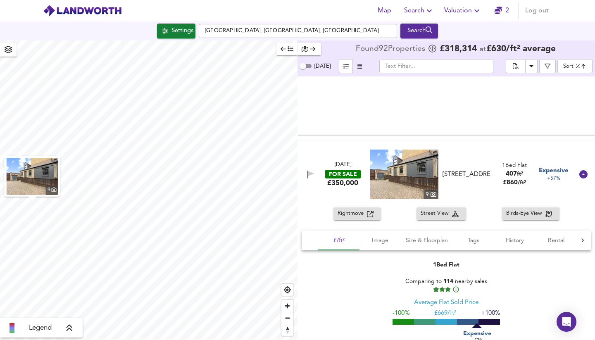
click at [367, 212] on icon "button" at bounding box center [370, 214] width 7 height 7
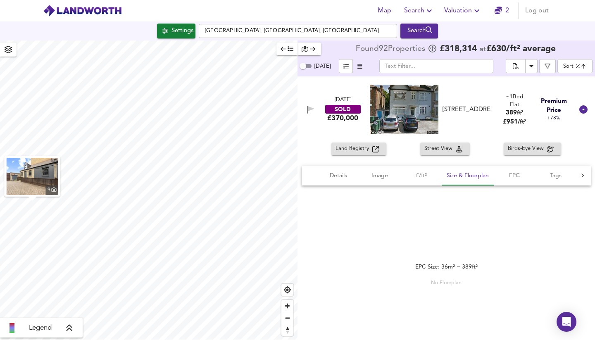
scroll to position [0, 0]
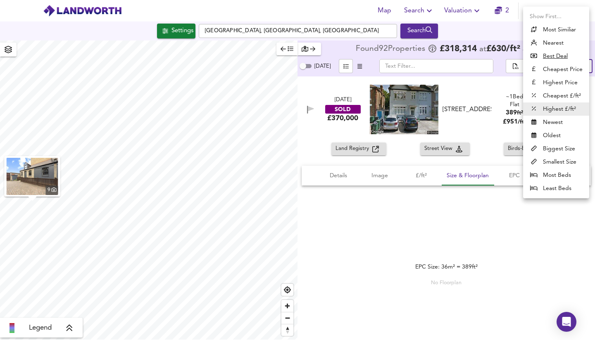
click at [574, 66] on body "Map Search Valuation 2 Log out Settings Walthamstow Central Station, Selborne R…" at bounding box center [297, 170] width 595 height 340
click at [557, 175] on li "Most Beds" at bounding box center [556, 175] width 66 height 13
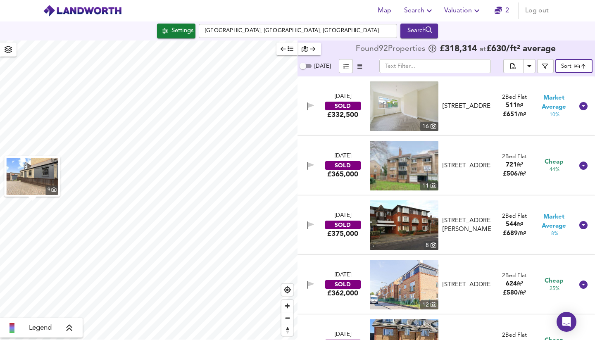
click at [347, 105] on div "SOLD" at bounding box center [343, 106] width 36 height 9
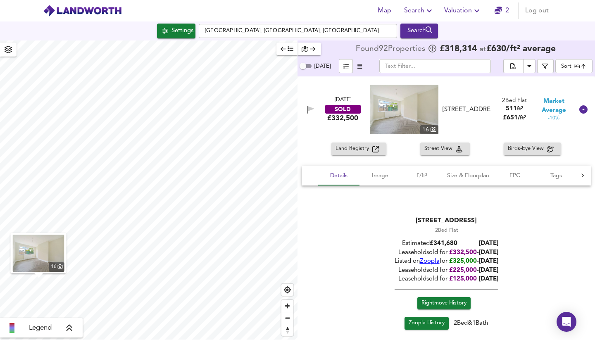
click at [445, 148] on span "Street View" at bounding box center [439, 149] width 31 height 10
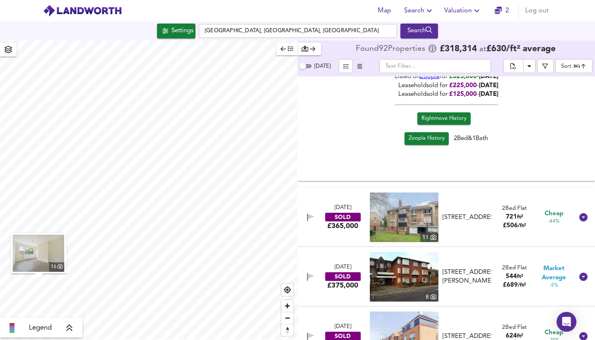
scroll to position [169, 0]
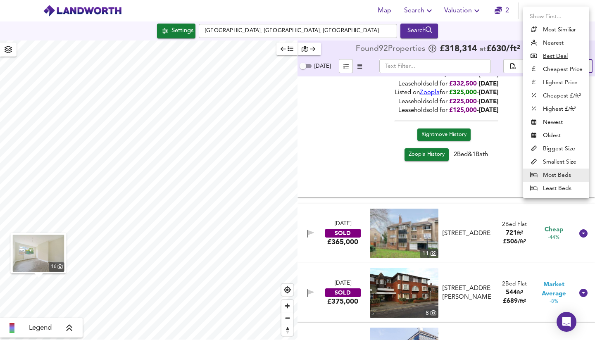
click at [571, 68] on body "Map Search Valuation 2 Log out Settings Walthamstow Central Station, Selborne R…" at bounding box center [297, 170] width 595 height 340
click at [553, 80] on li "Highest Price" at bounding box center [556, 82] width 66 height 13
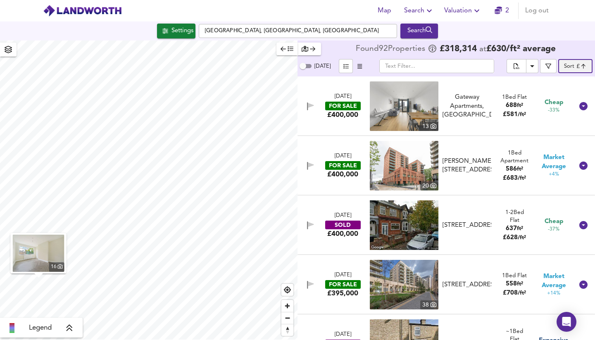
scroll to position [0, 0]
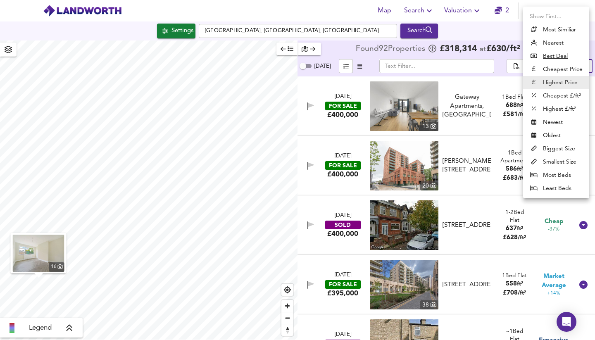
click at [572, 66] on body "Map Search Valuation 2 Log out Settings Walthamstow Central Station, Selborne R…" at bounding box center [297, 170] width 595 height 340
click at [562, 107] on li "Highest £/ft²" at bounding box center [556, 108] width 66 height 13
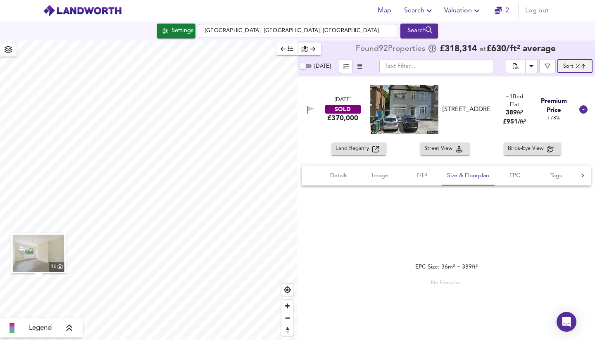
type input "highppsf"
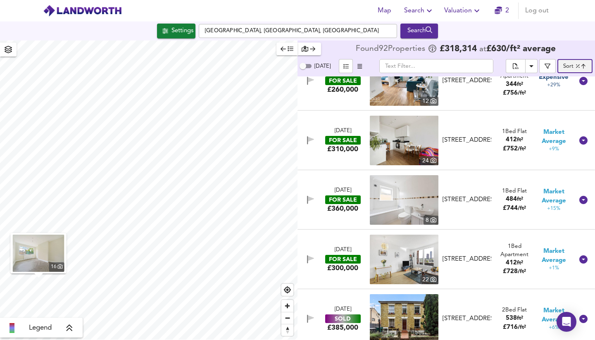
scroll to position [1033, 0]
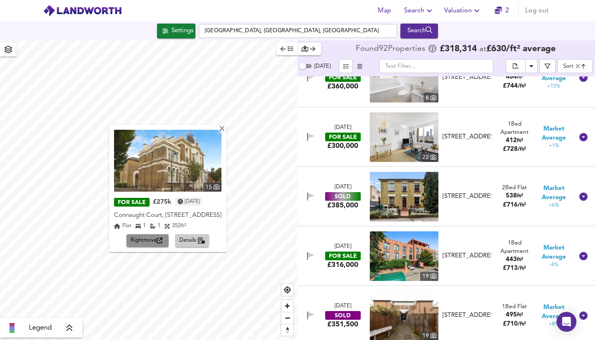
click at [131, 245] on span "Rightmove" at bounding box center [148, 241] width 34 height 10
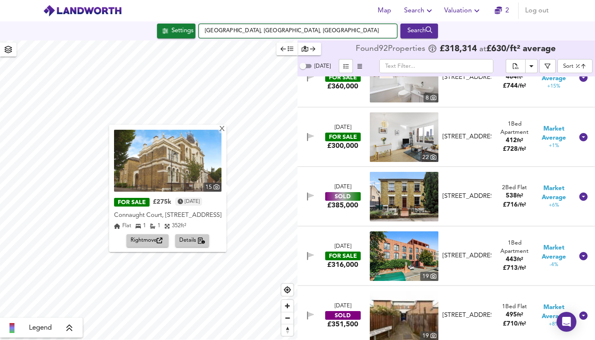
click at [291, 30] on input "Walthamstow Central Station, Selborne Road, London" at bounding box center [298, 31] width 198 height 14
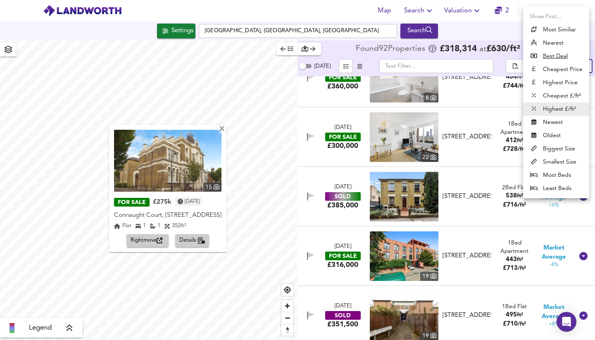
click at [577, 69] on body "Map Search Valuation 2 Log out Settings Walthamstow Central Station, Selborne R…" at bounding box center [297, 170] width 595 height 340
click at [561, 109] on li "Highest £/ft²" at bounding box center [556, 108] width 66 height 13
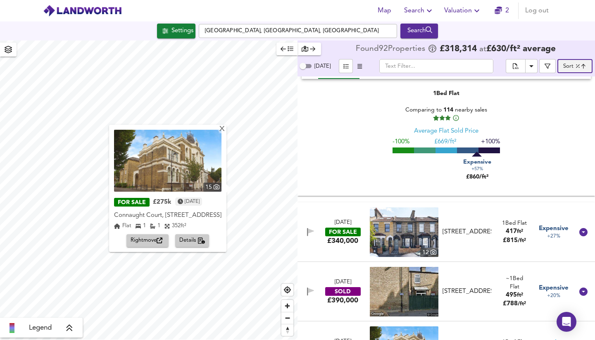
scroll to position [432, 0]
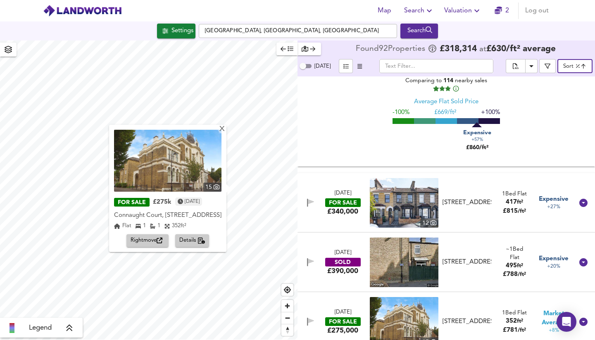
click at [348, 195] on div "[DATE]" at bounding box center [343, 194] width 17 height 8
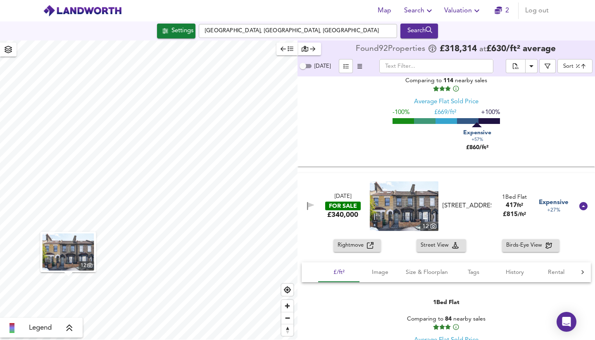
click at [348, 243] on span "Rightmove" at bounding box center [352, 246] width 29 height 10
click at [183, 38] on button "Settings" at bounding box center [176, 31] width 38 height 15
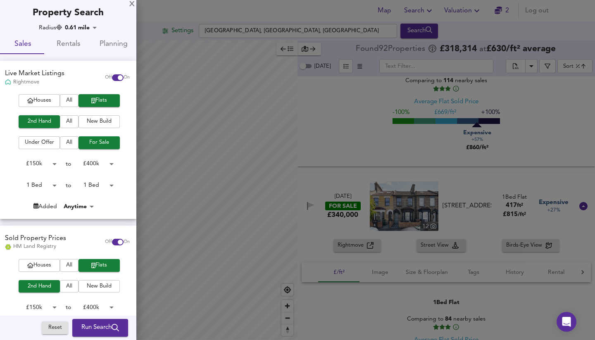
click at [108, 183] on body "Map Search Valuation 2 Log out Settings Walthamstow Central Station, Selborne R…" at bounding box center [297, 170] width 595 height 340
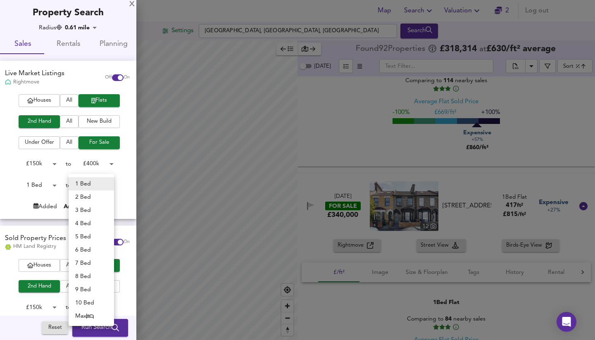
click at [96, 198] on li "2 Bed" at bounding box center [91, 197] width 45 height 13
click at [107, 182] on body "Map Search Valuation 2 Log out Settings Walthamstow Central Station, Selborne R…" at bounding box center [297, 170] width 595 height 340
click at [99, 172] on li "1 Bed" at bounding box center [91, 170] width 45 height 13
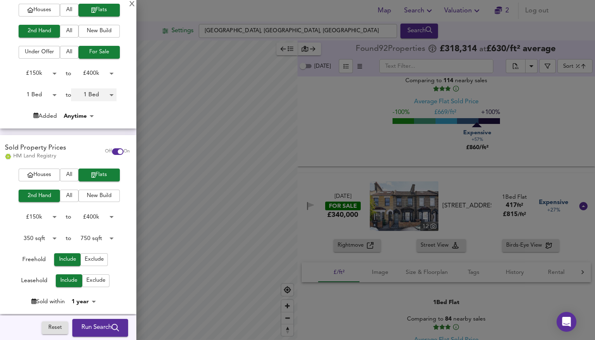
scroll to position [89, 0]
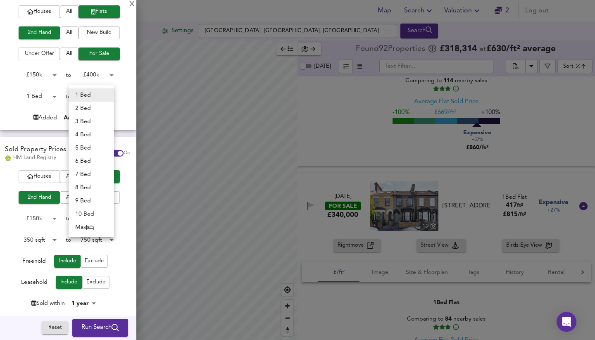
click at [91, 98] on body "Map Search Valuation 2 Log out Settings Walthamstow Central Station, Selborne R…" at bounding box center [297, 170] width 595 height 340
click at [89, 107] on li "2 Bed" at bounding box center [91, 108] width 45 height 13
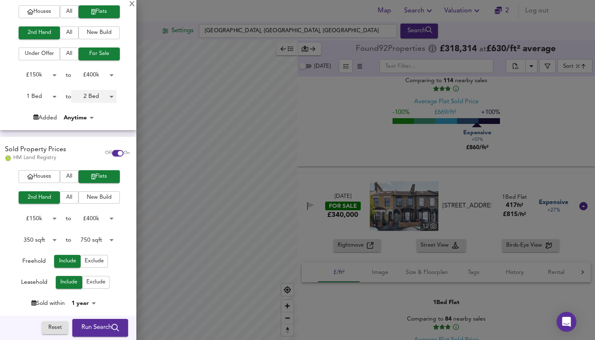
type input "2"
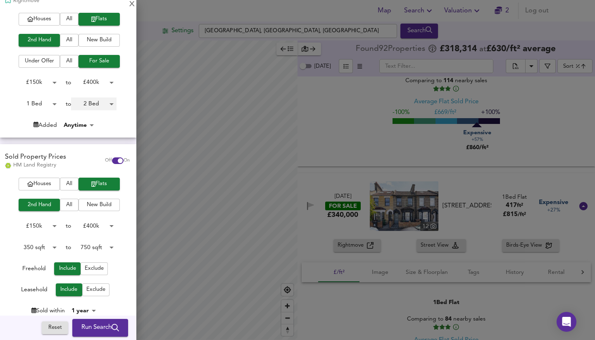
scroll to position [80, 0]
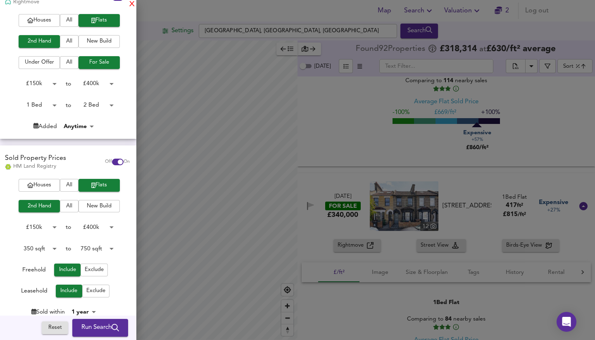
click at [132, 5] on div "X" at bounding box center [131, 5] width 5 height 6
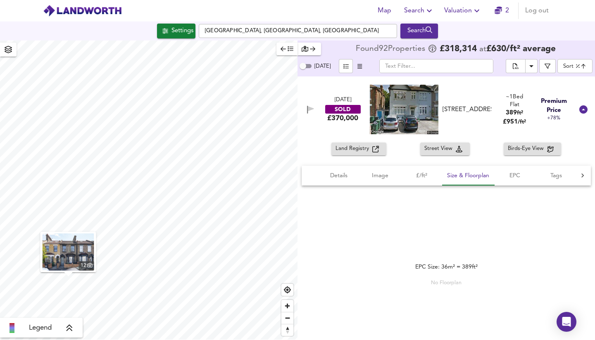
scroll to position [0, 0]
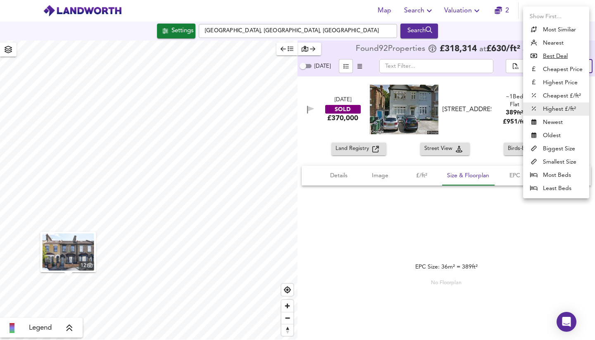
click at [579, 68] on body "Map Search Valuation 2 Log out Settings Walthamstow Central Station, Selborne R…" at bounding box center [297, 170] width 595 height 340
click at [560, 174] on li "Most Beds" at bounding box center [556, 175] width 66 height 13
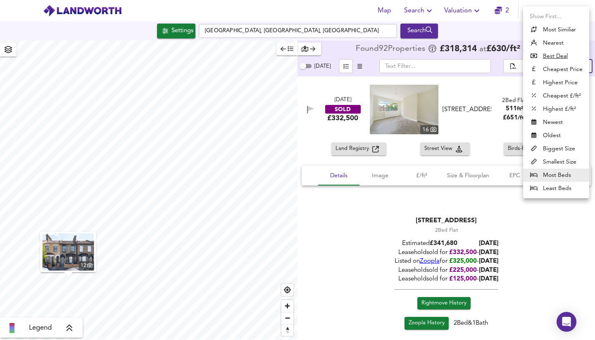
click at [565, 67] on body "Map Search Valuation 2 Log out Settings Walthamstow Central Station, Selborne R…" at bounding box center [297, 170] width 595 height 340
click at [562, 109] on li "Highest £/ft²" at bounding box center [556, 108] width 66 height 13
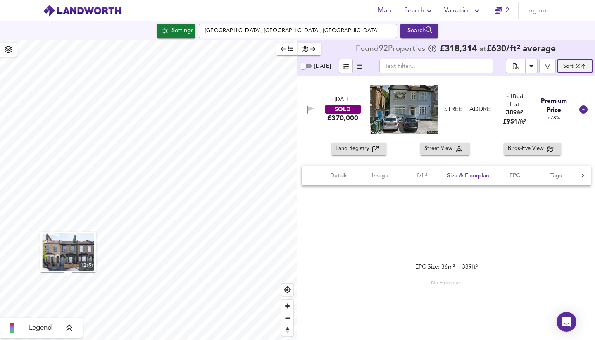
type input "highppsf"
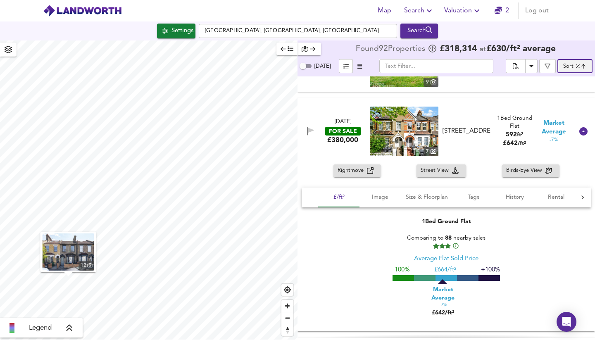
scroll to position [3508, 0]
